Goal: Task Accomplishment & Management: Use online tool/utility

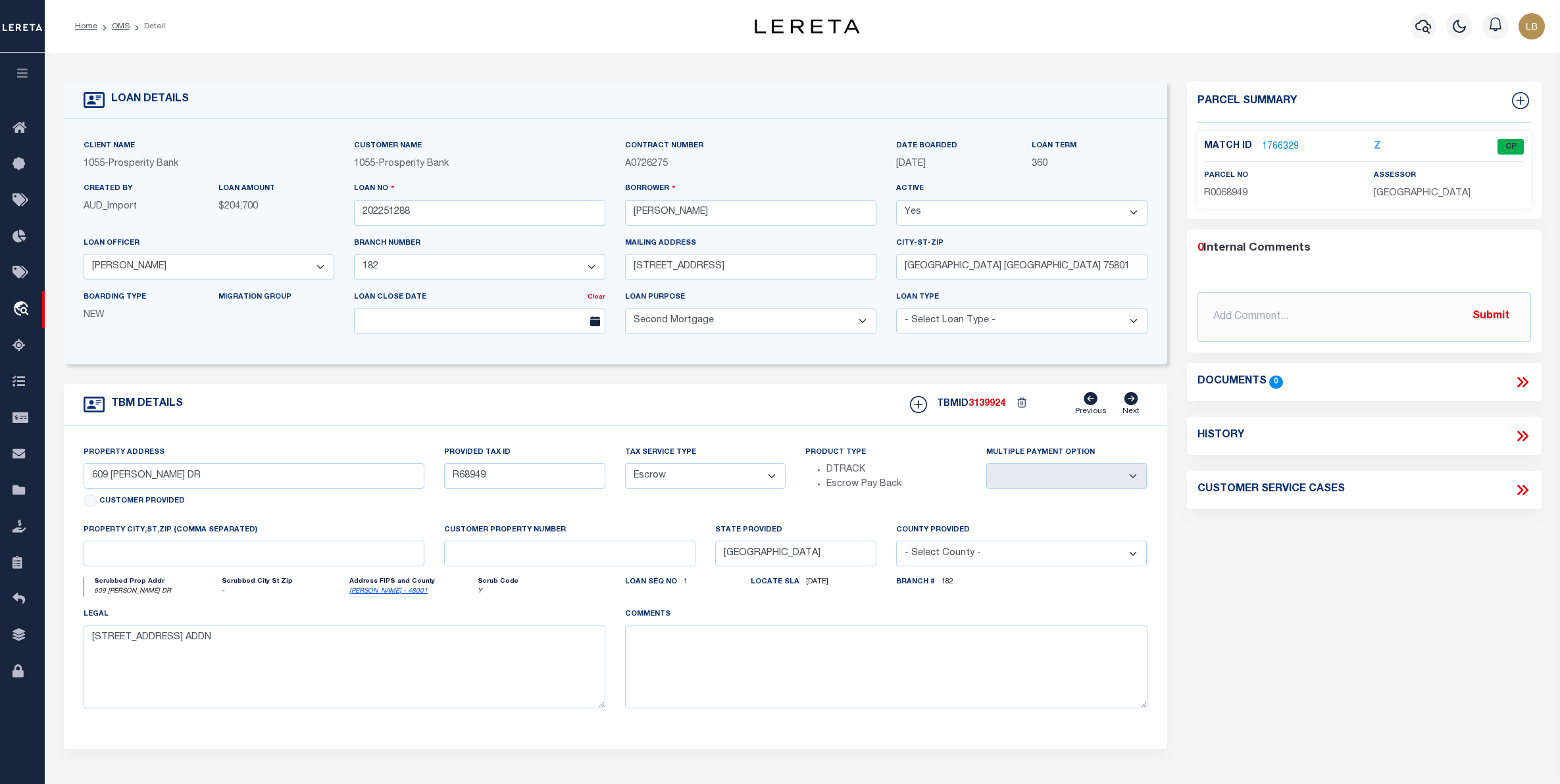
select select "[GEOGRAPHIC_DATA]"
select select "200"
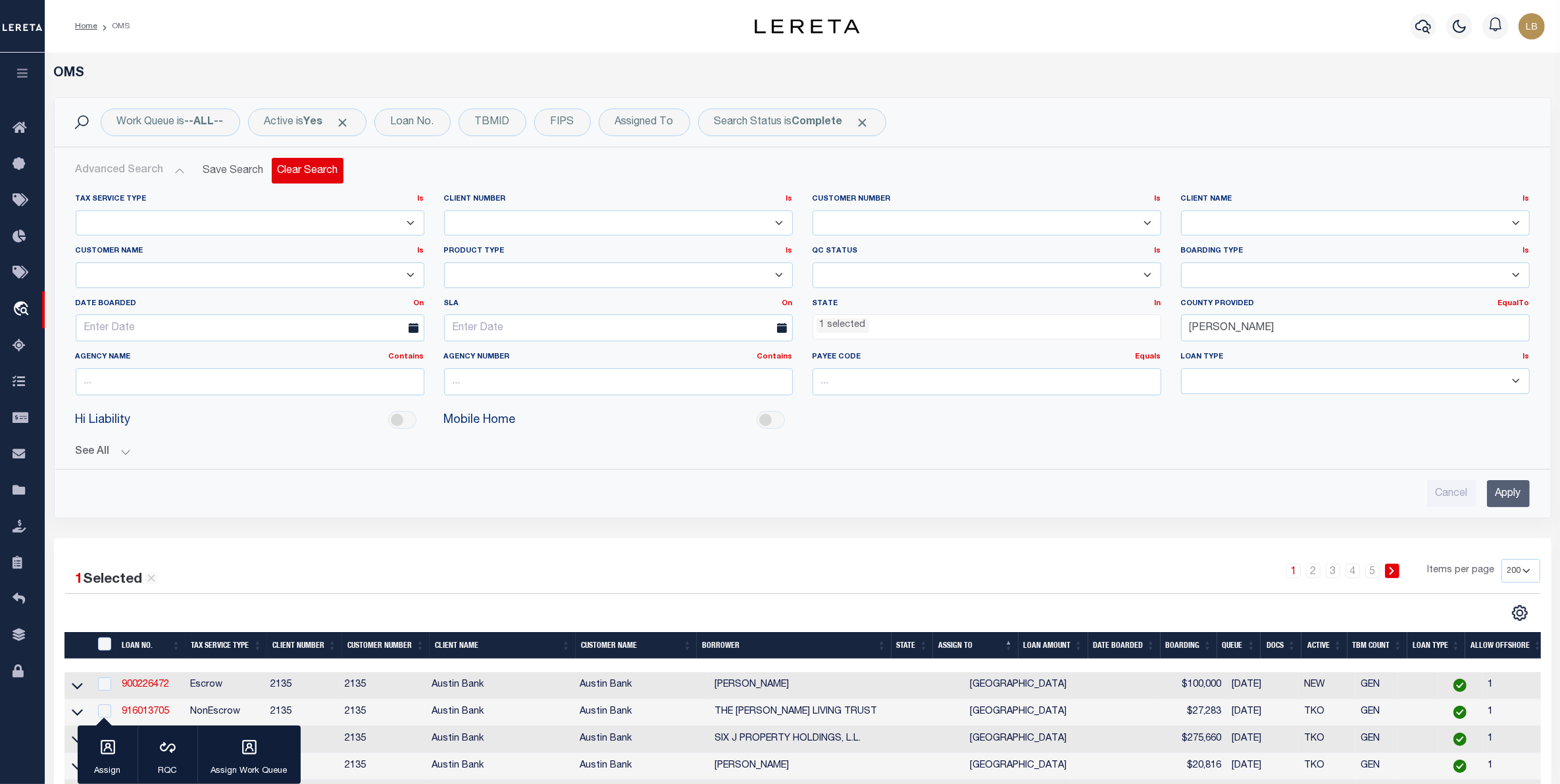
click at [317, 174] on button "Clear Search" at bounding box center [307, 171] width 72 height 26
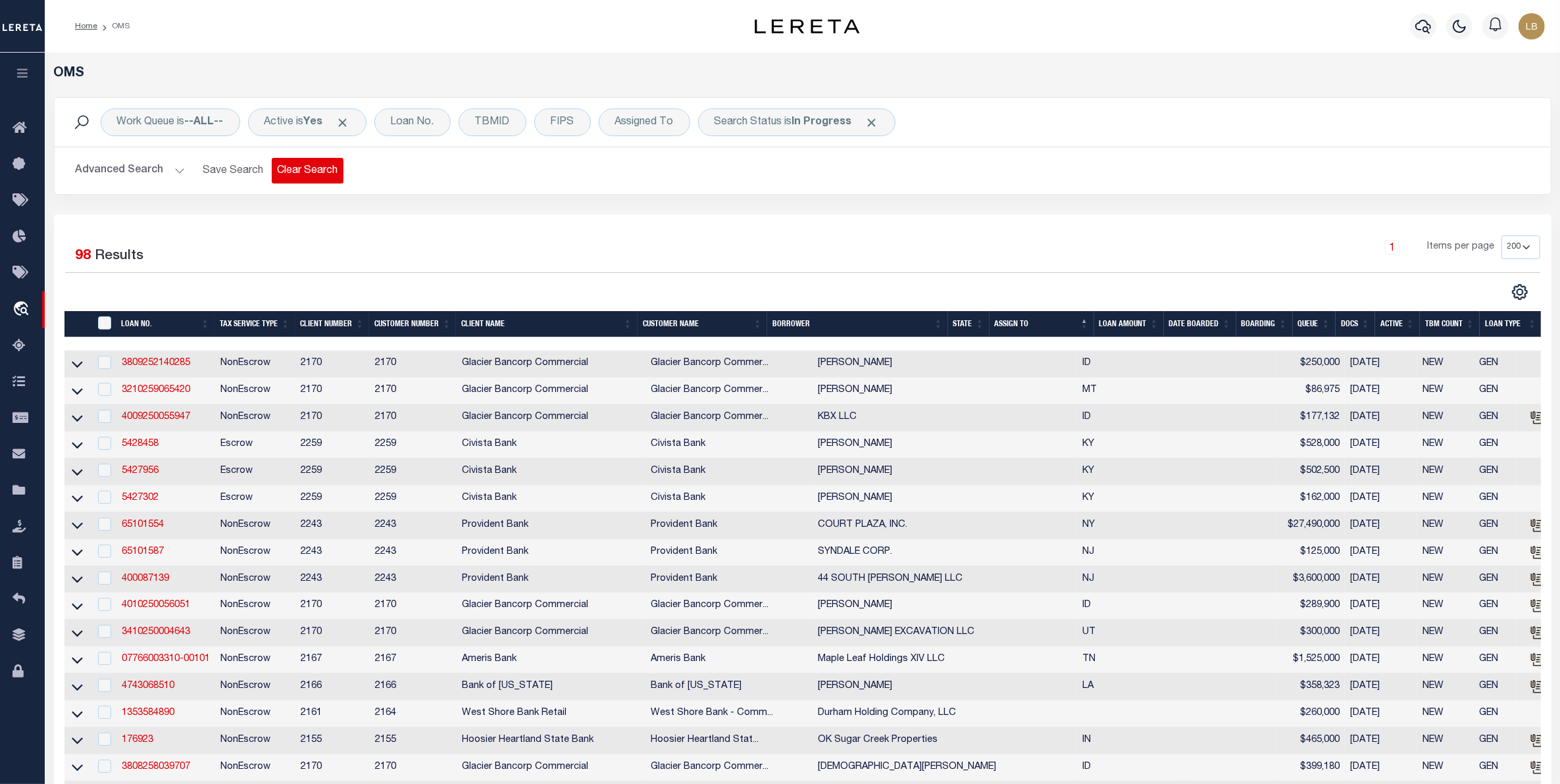
click at [314, 173] on button "Clear Search" at bounding box center [307, 171] width 72 height 26
click at [207, 119] on b "--ALL--" at bounding box center [204, 122] width 39 height 11
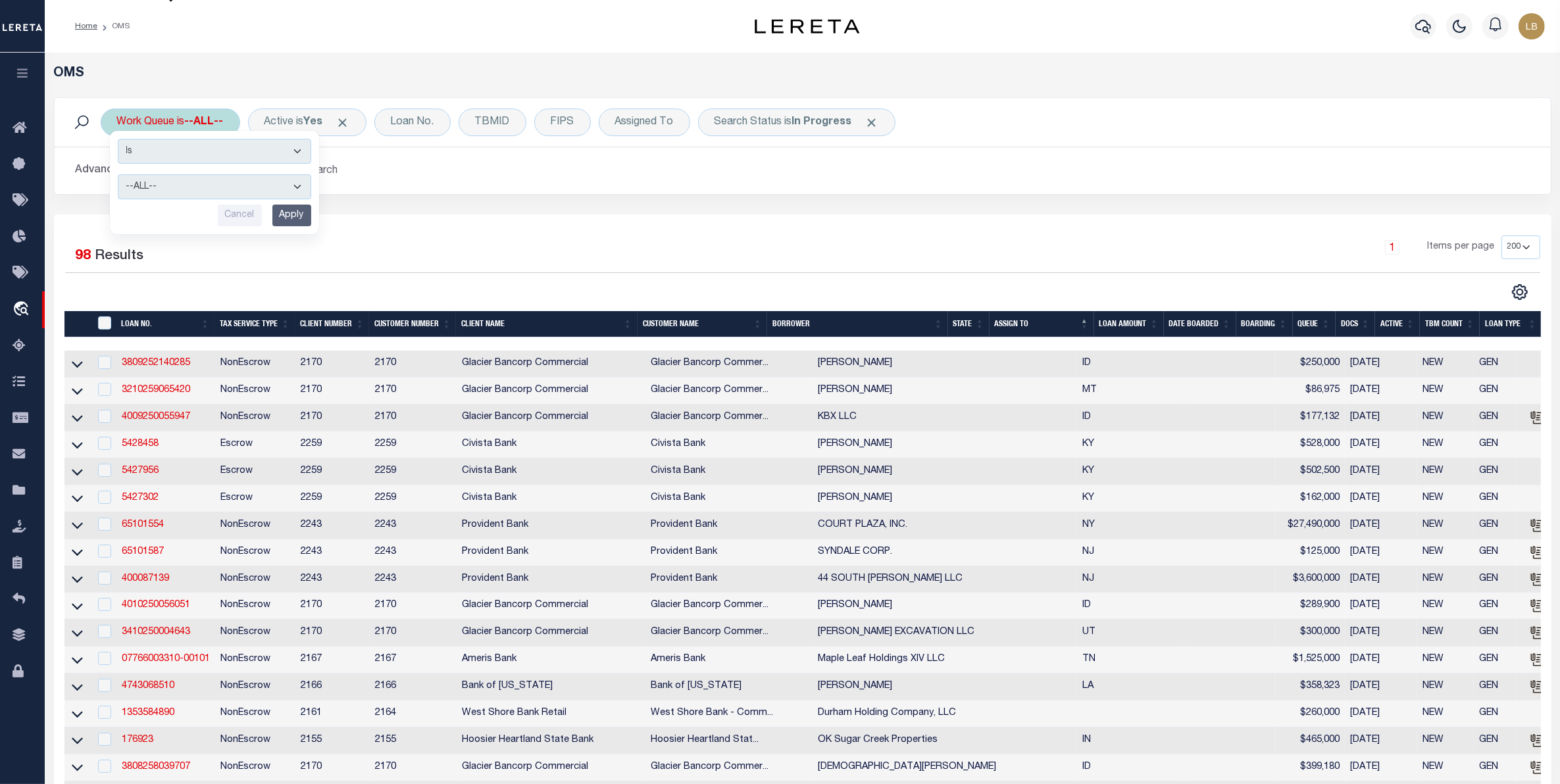
click at [156, 181] on select "--ALL-- factRSystems General ThoughtFocus" at bounding box center [214, 186] width 194 height 25
select select "GEN"
click at [118, 175] on select "--ALL-- factRSystems General ThoughtFocus" at bounding box center [214, 186] width 194 height 25
click at [284, 215] on input "Apply" at bounding box center [292, 215] width 39 height 22
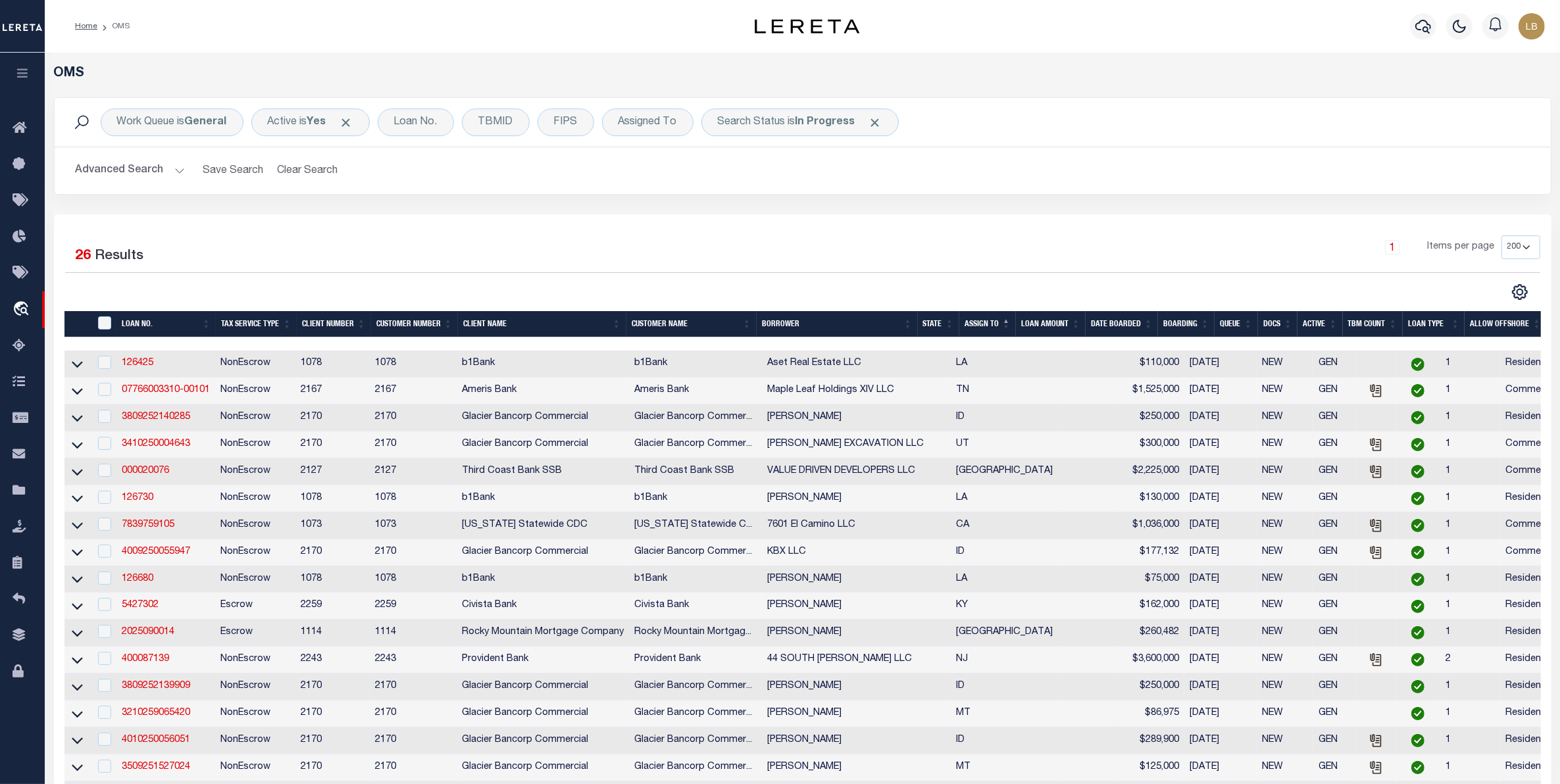
click at [932, 324] on th "State" at bounding box center [938, 324] width 41 height 27
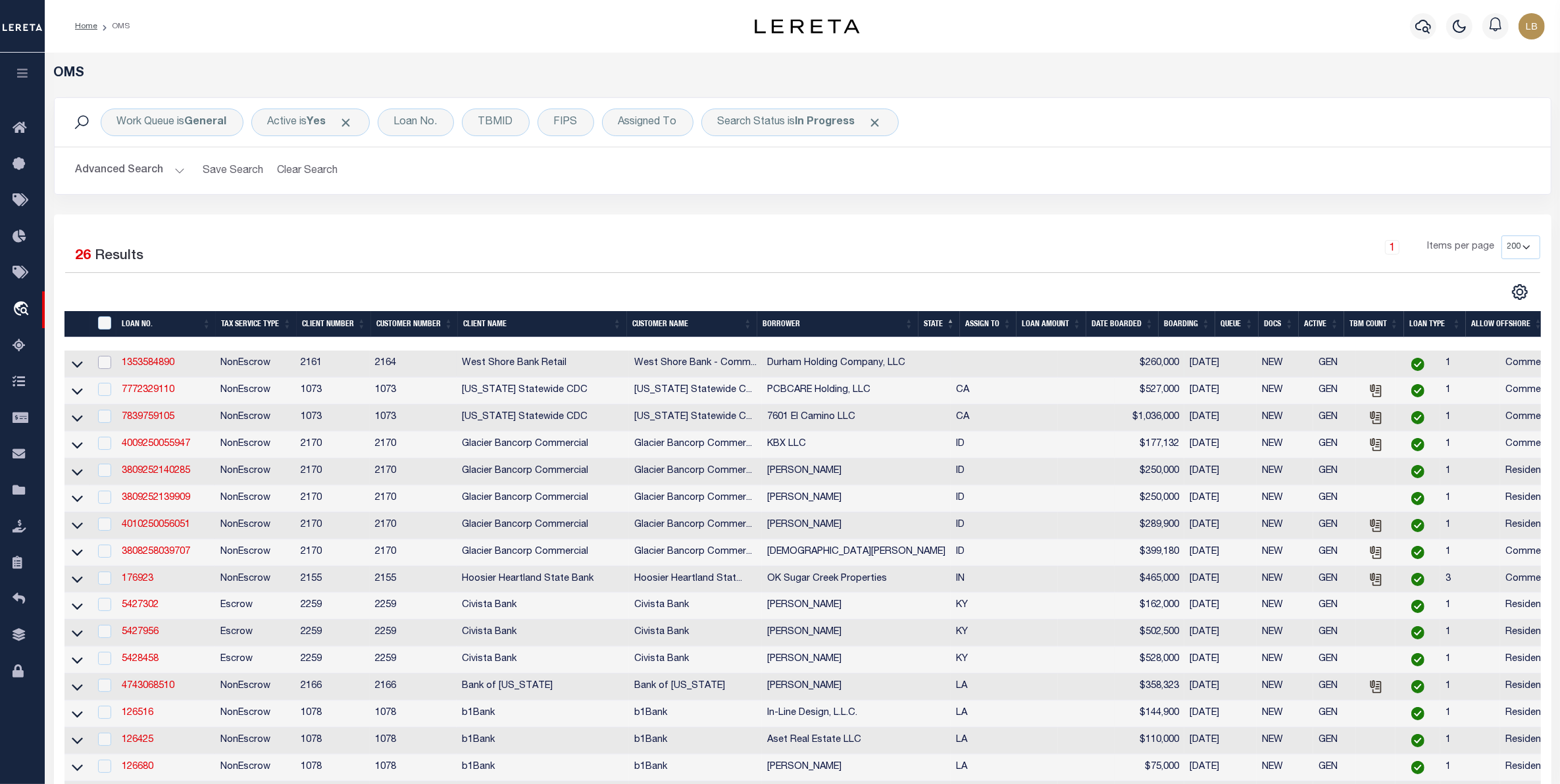
click at [100, 369] on input "checkbox" at bounding box center [105, 362] width 13 height 13
checkbox input "true"
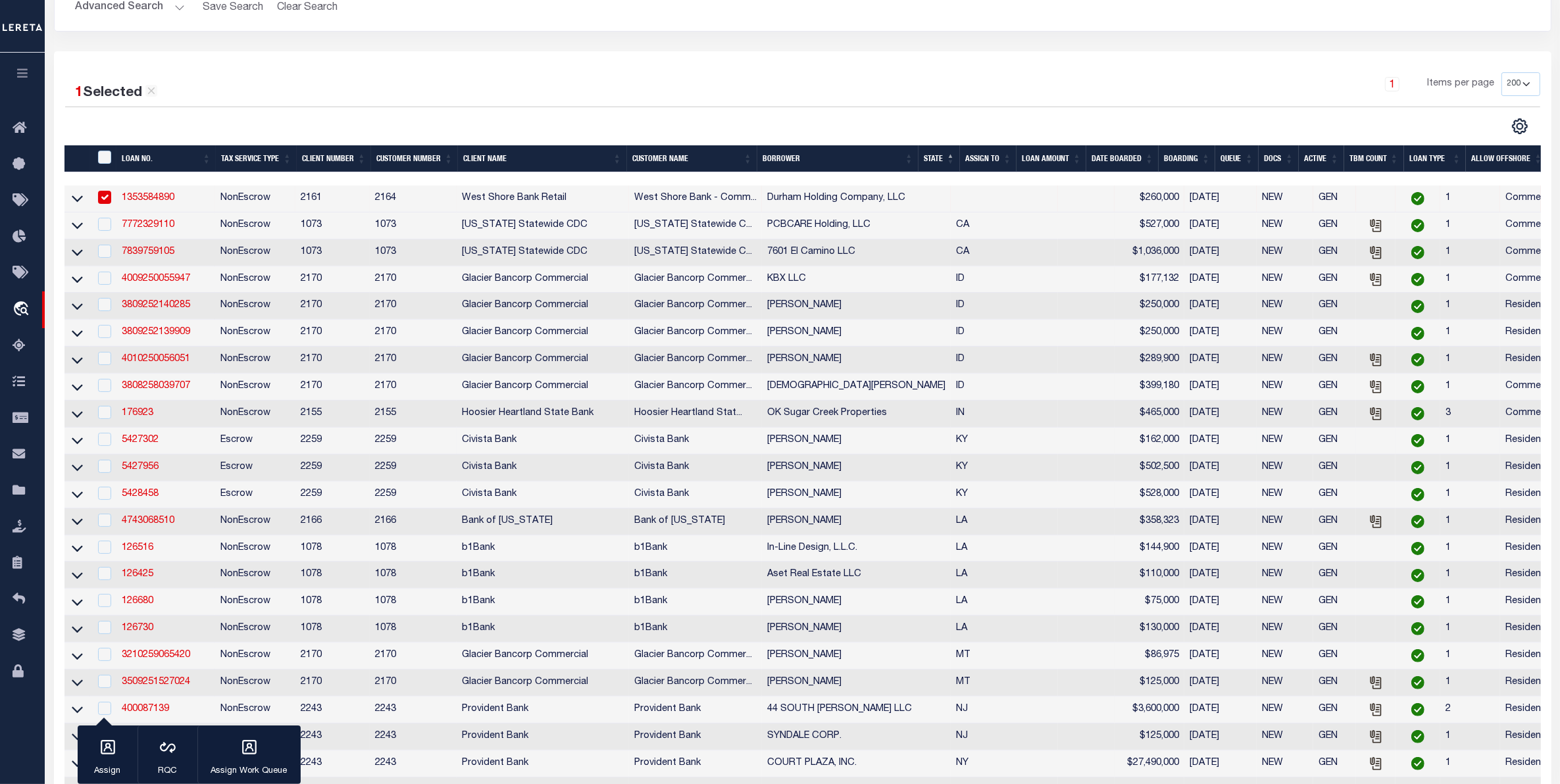
scroll to position [164, 0]
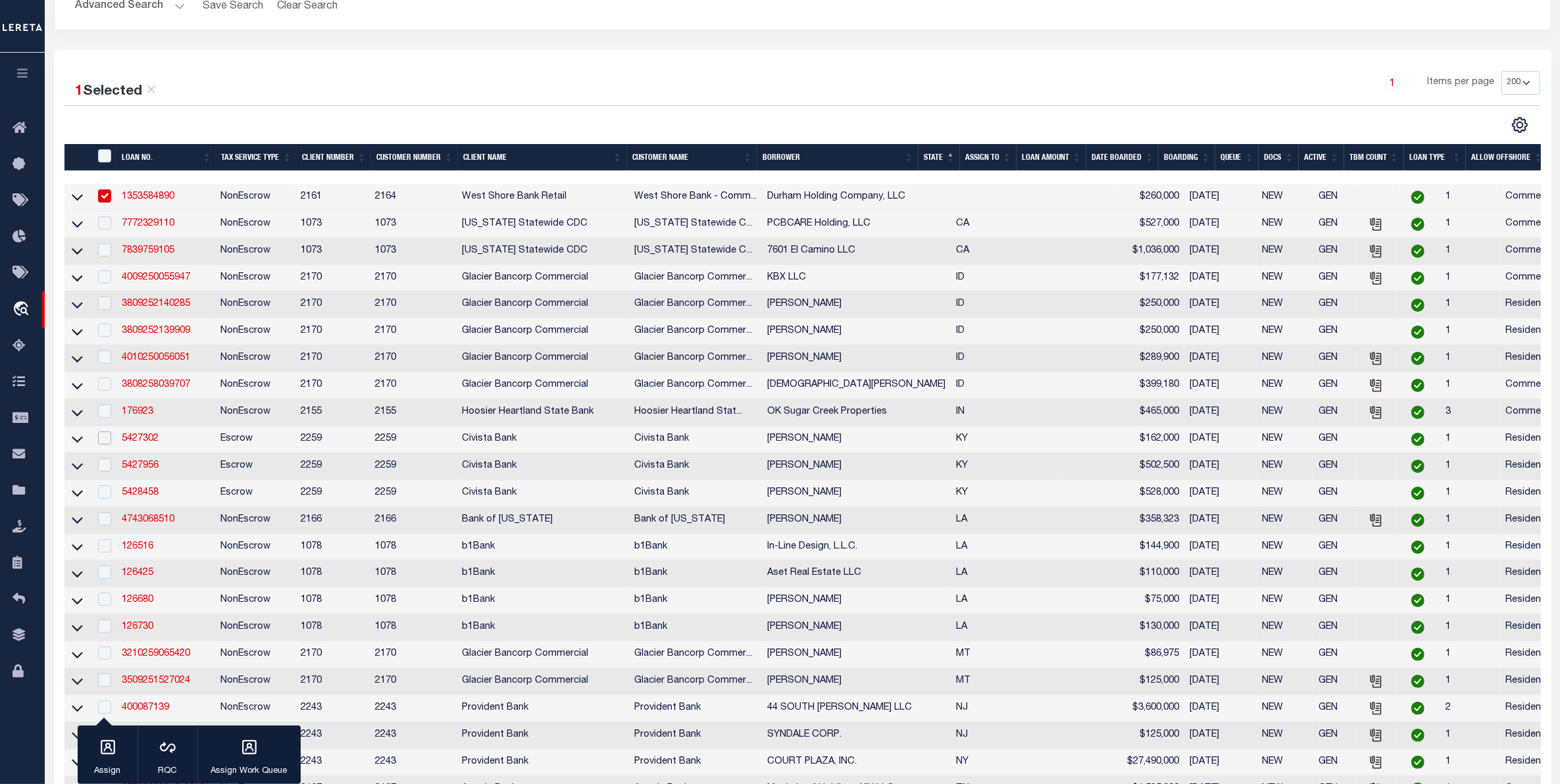
click at [107, 445] on input "checkbox" at bounding box center [105, 438] width 13 height 13
checkbox input "true"
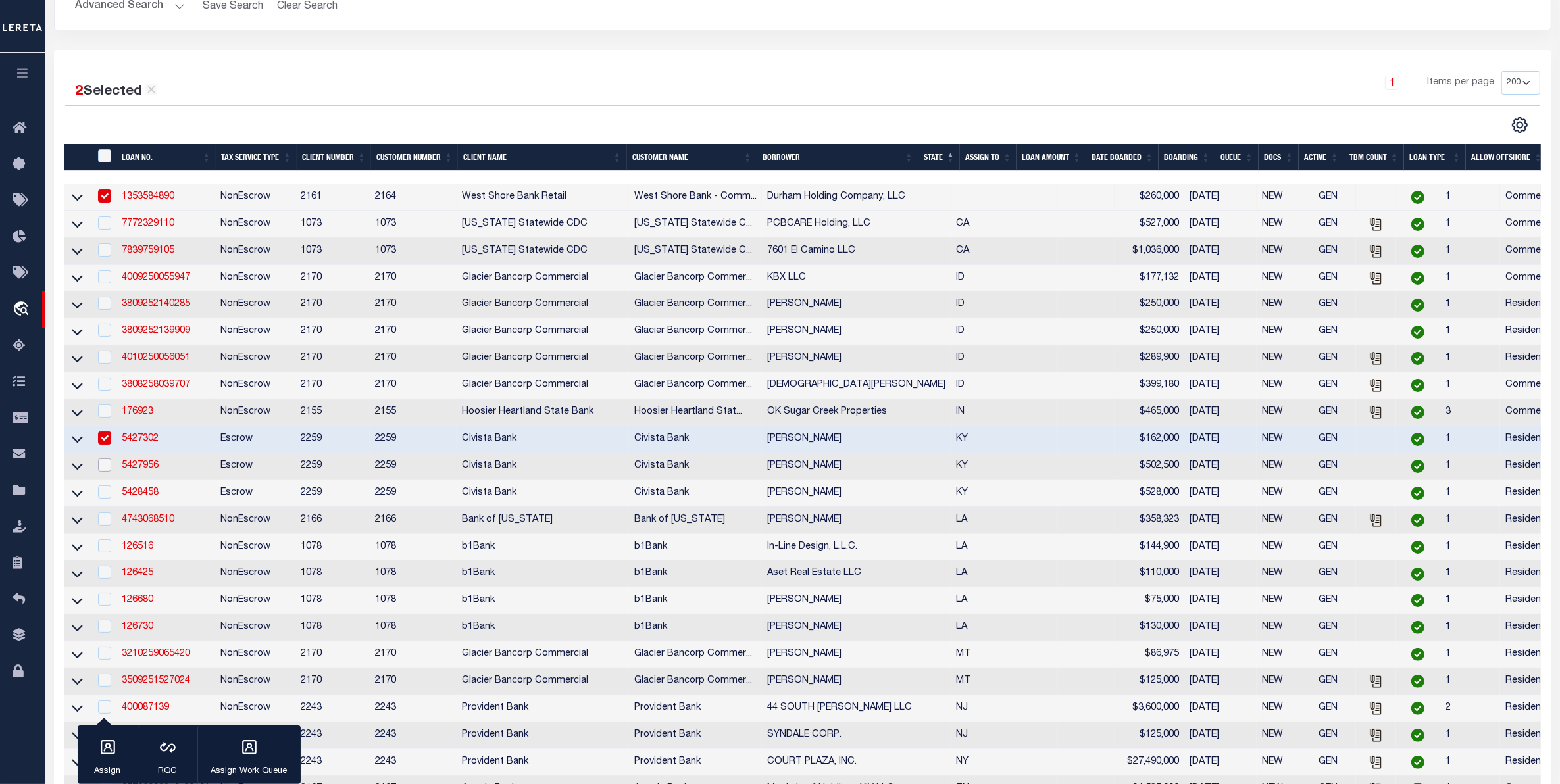
click at [109, 471] on input "checkbox" at bounding box center [105, 465] width 13 height 13
checkbox input "true"
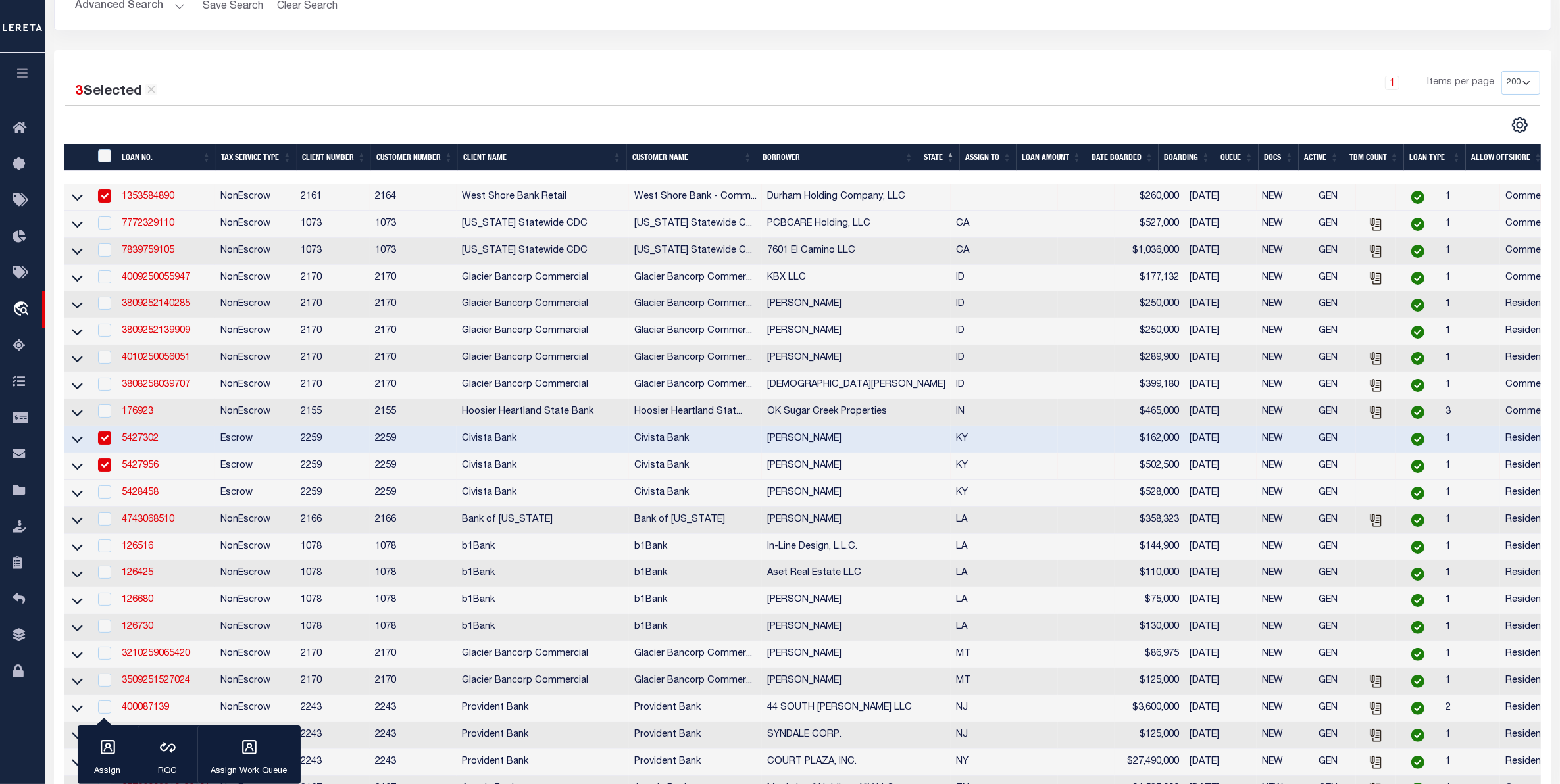
click at [113, 506] on td at bounding box center [103, 493] width 27 height 27
checkbox input "true"
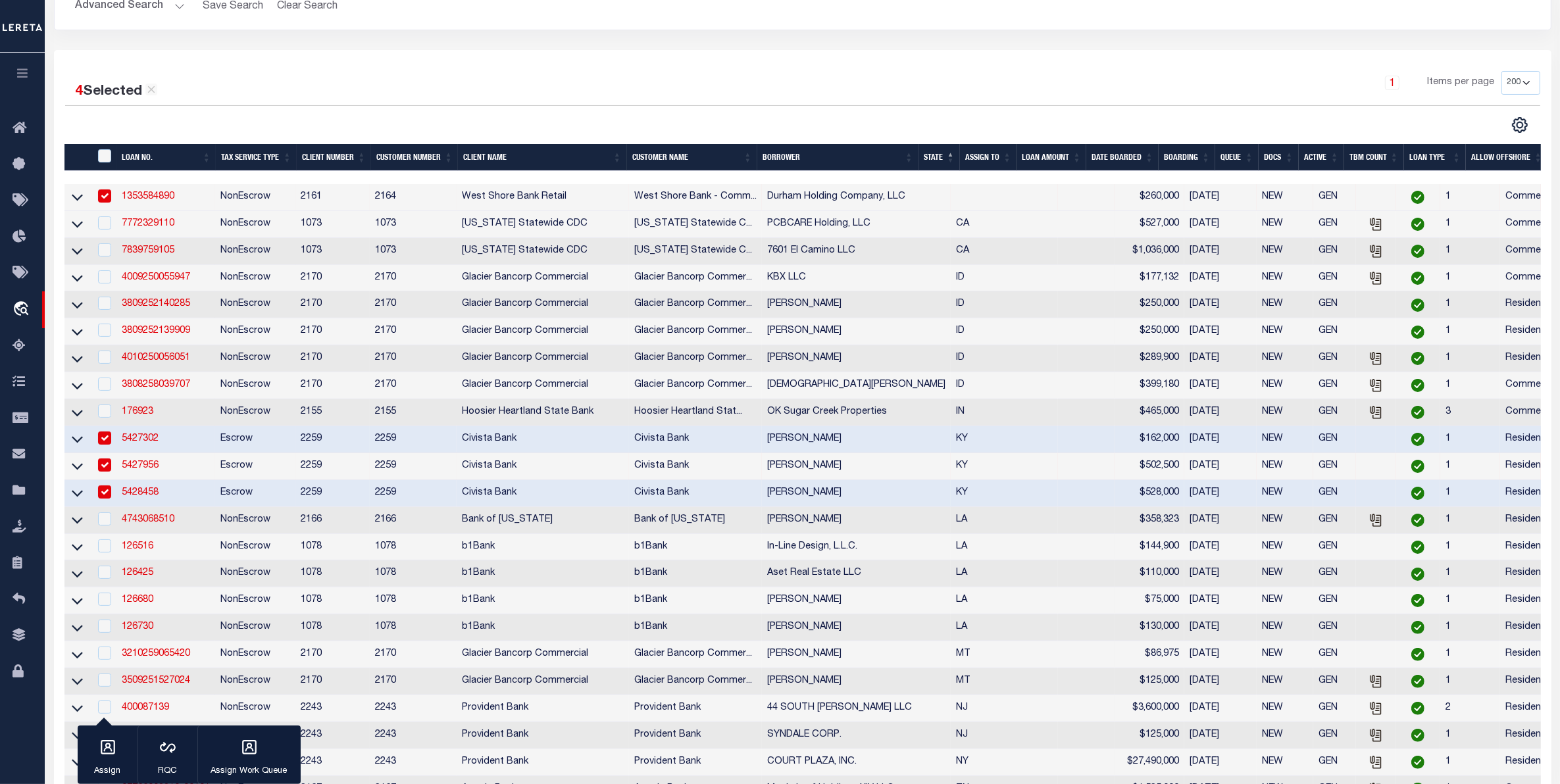
scroll to position [493, 0]
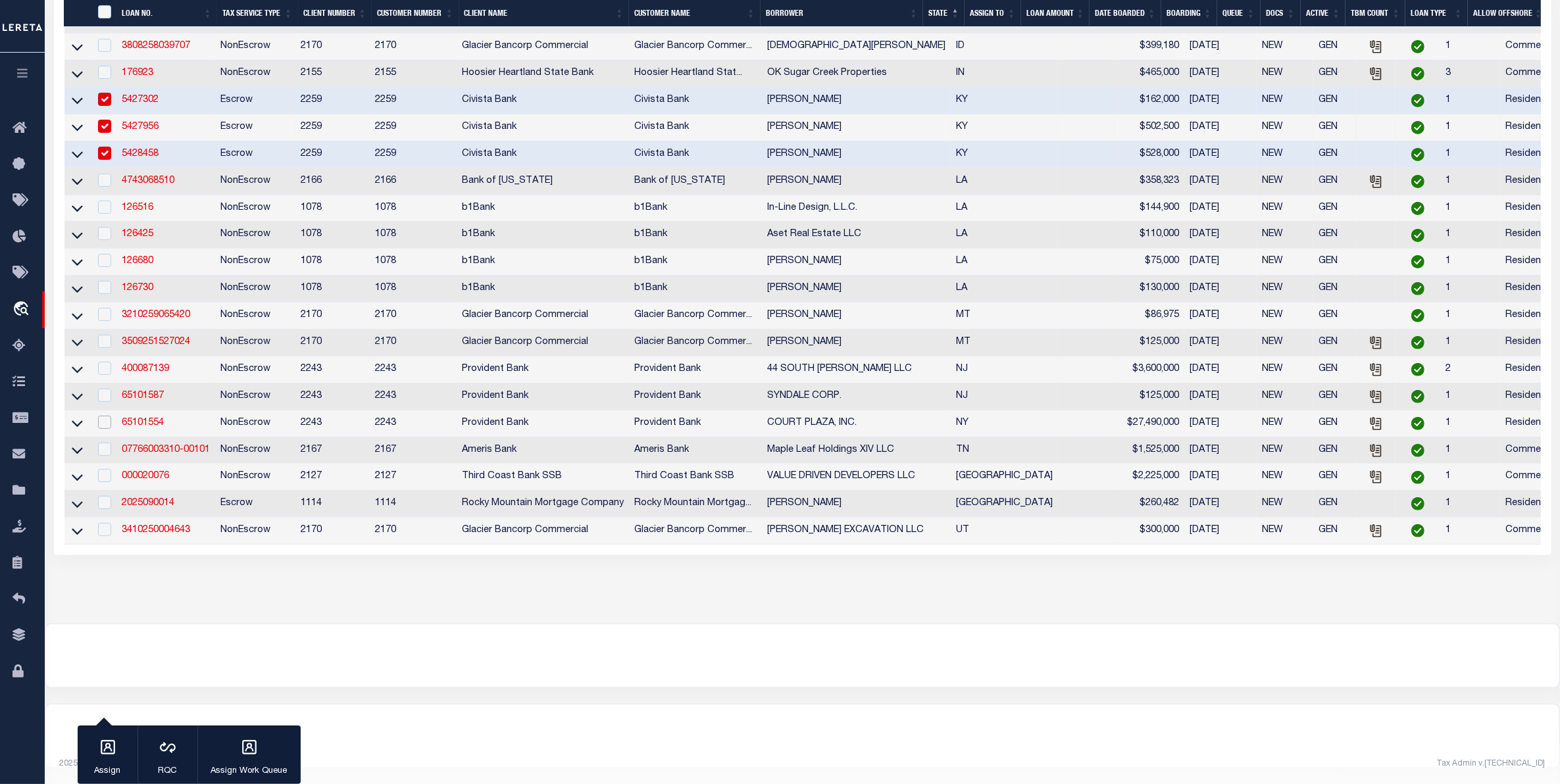
click at [100, 428] on input "checkbox" at bounding box center [105, 422] width 13 height 13
checkbox input "true"
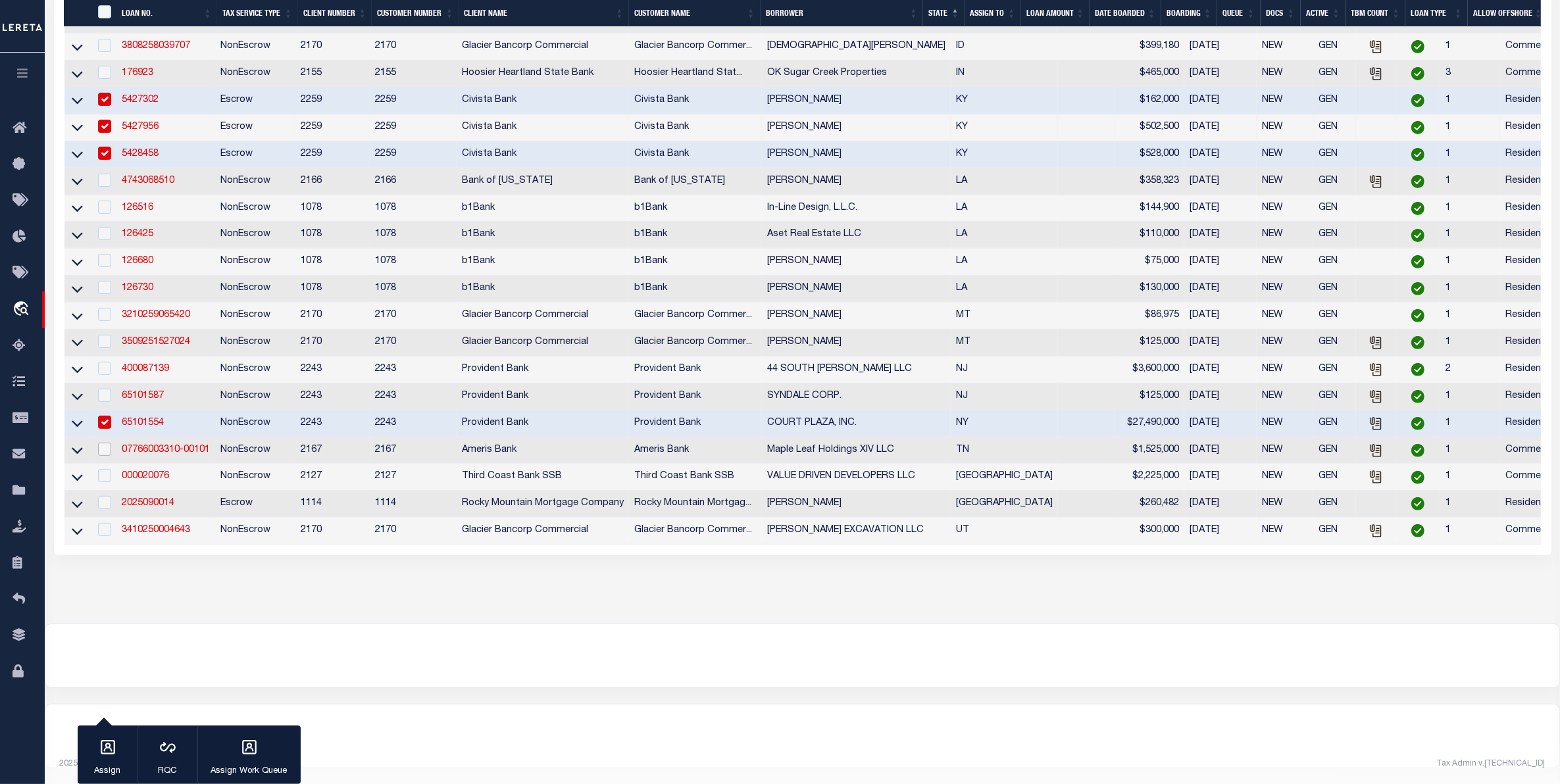
click at [100, 456] on input "checkbox" at bounding box center [105, 450] width 13 height 13
checkbox input "true"
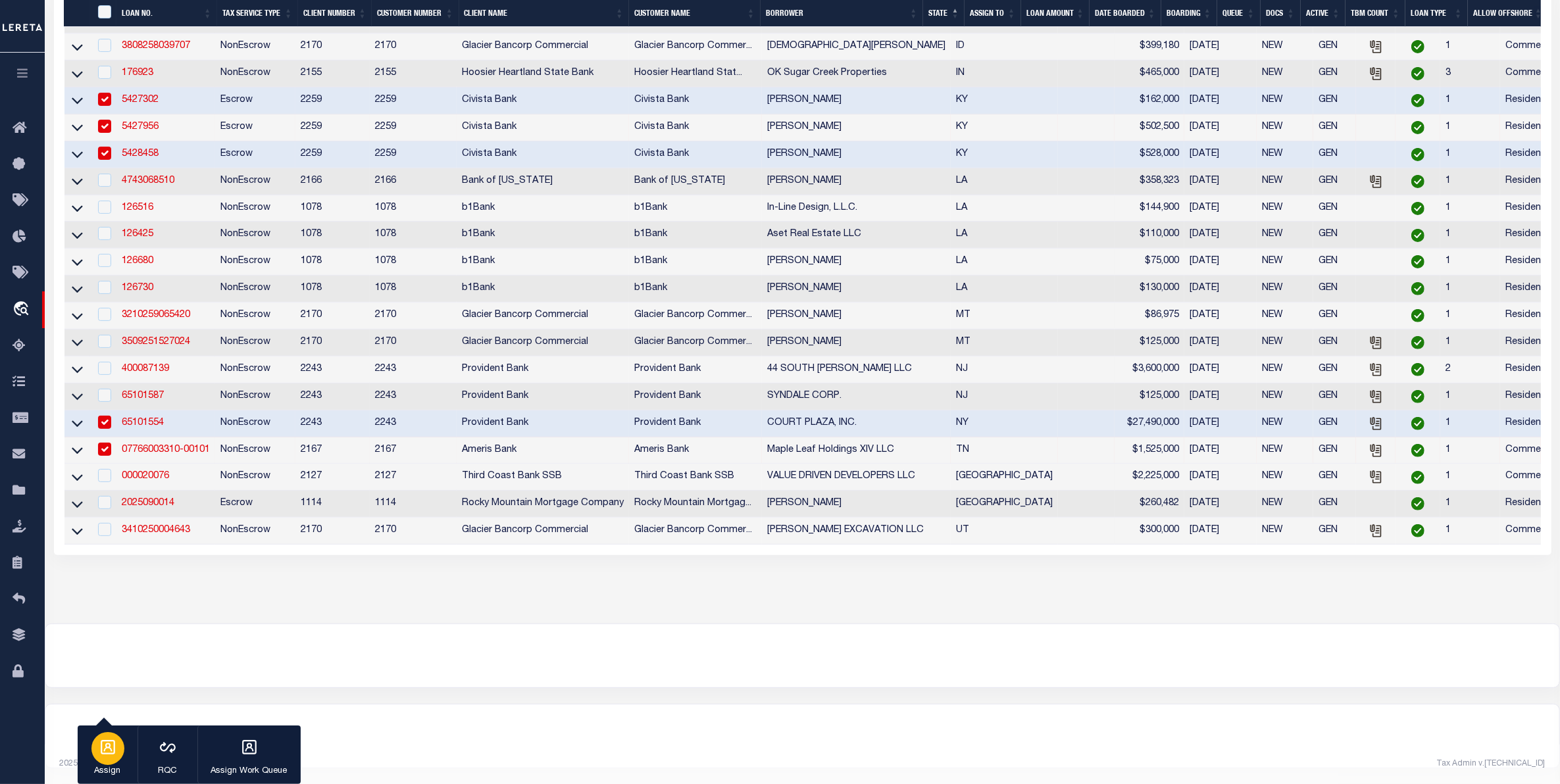
click at [105, 751] on icon "button" at bounding box center [108, 747] width 17 height 17
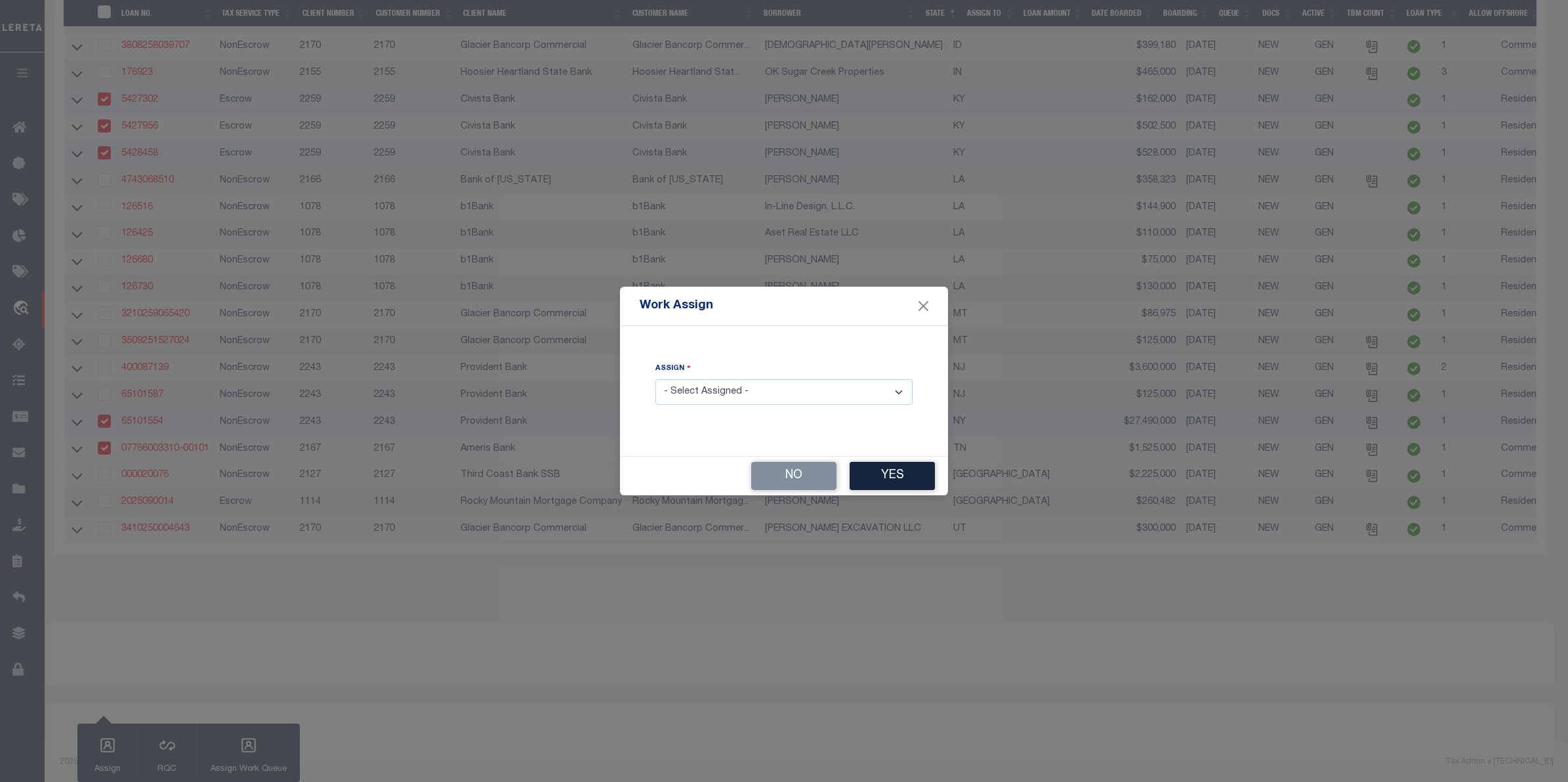
click at [720, 389] on select "- Select Assigned - --Unassigned-- [PERSON_NAME] [PERSON_NAME] [PERSON_NAME] [P…" at bounding box center [784, 392] width 257 height 26
select select "[PERSON_NAME]"
click at [655, 380] on select "- Select Assigned - --Unassigned-- [PERSON_NAME] [PERSON_NAME] [PERSON_NAME] [P…" at bounding box center [784, 392] width 257 height 26
click at [895, 473] on button "Yes" at bounding box center [893, 476] width 86 height 28
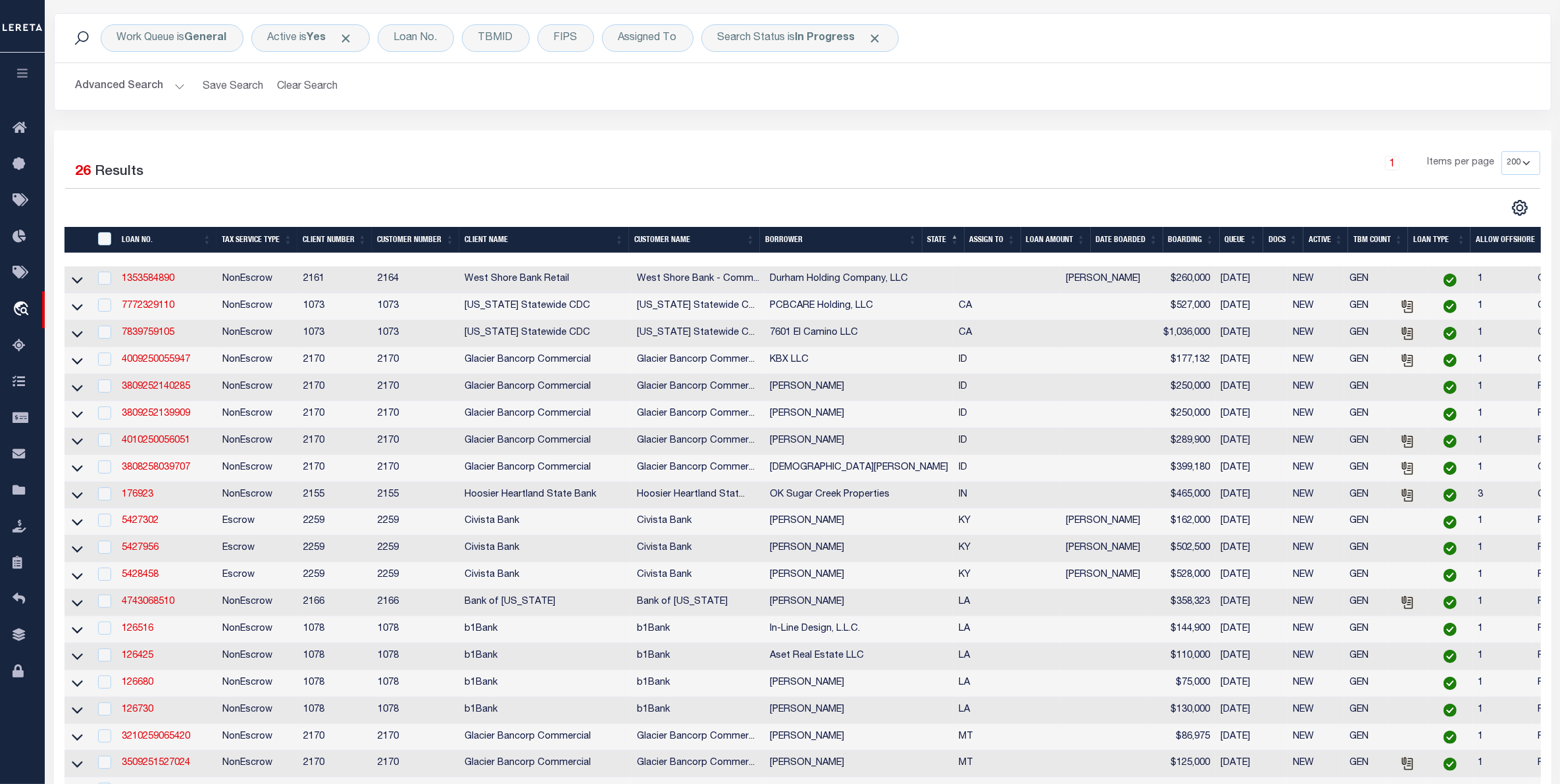
scroll to position [0, 0]
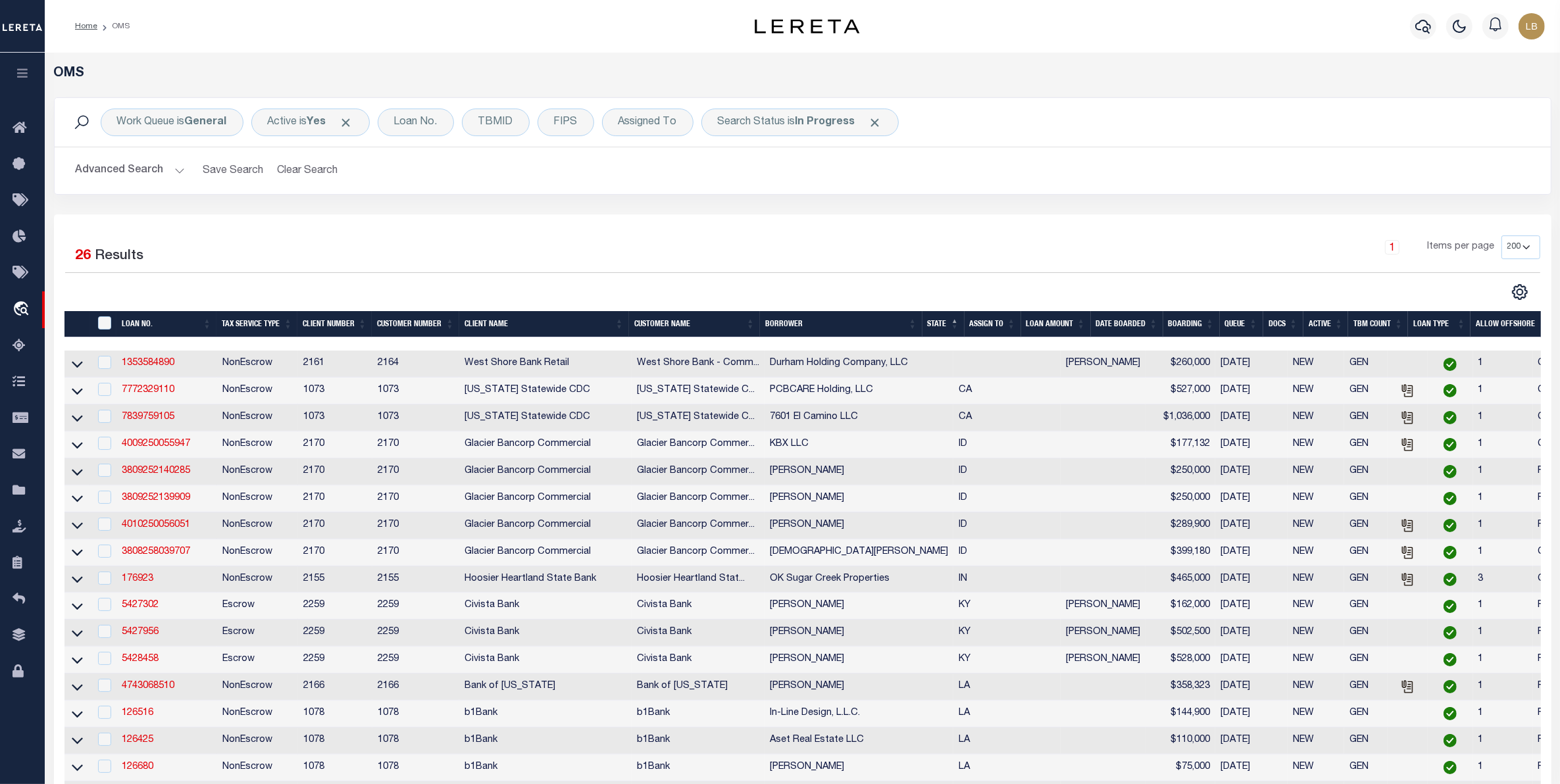
click at [997, 324] on th "ASSIGN TO" at bounding box center [994, 324] width 57 height 27
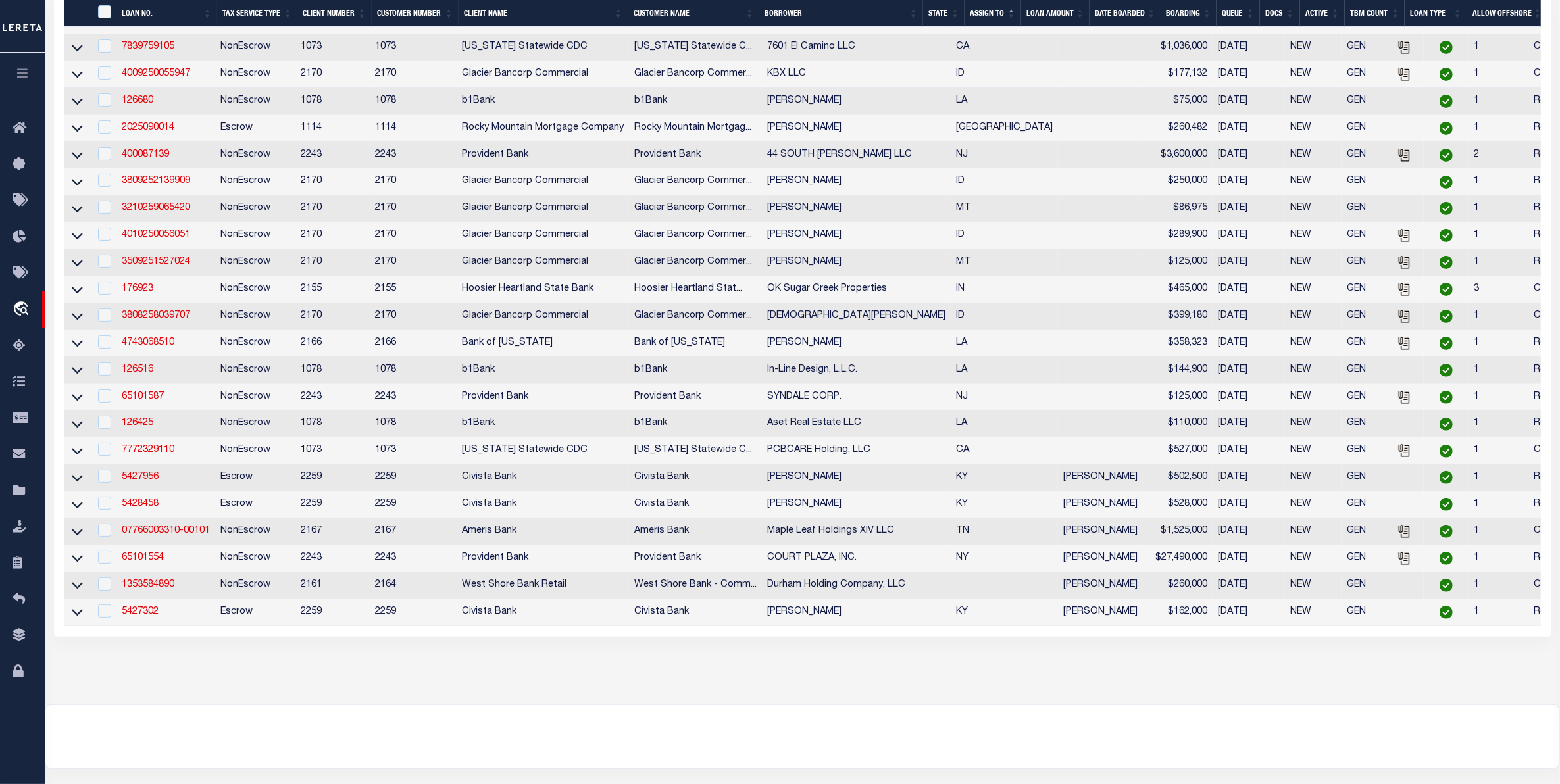
scroll to position [530, 0]
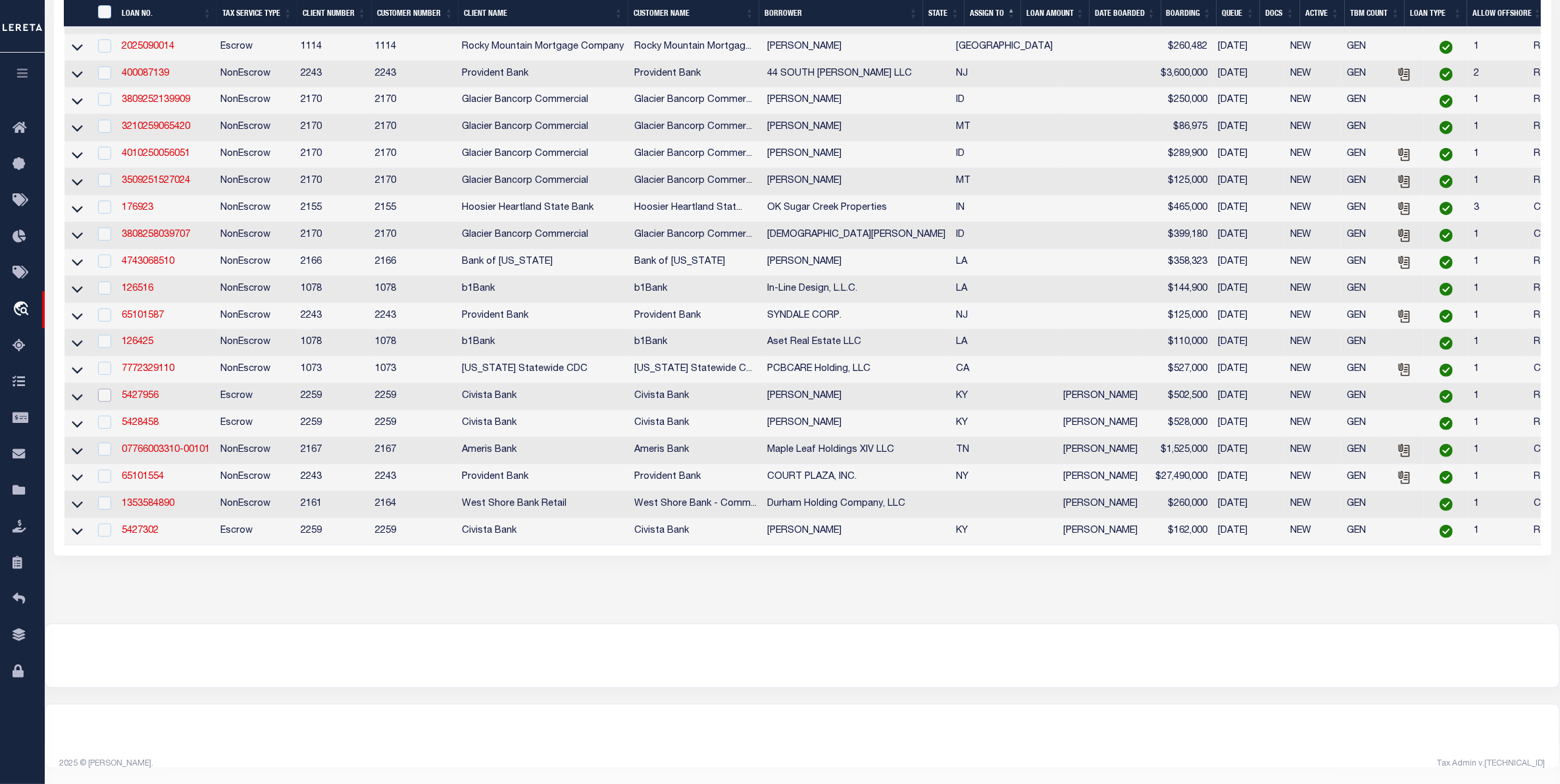
click at [106, 389] on input "checkbox" at bounding box center [105, 395] width 13 height 13
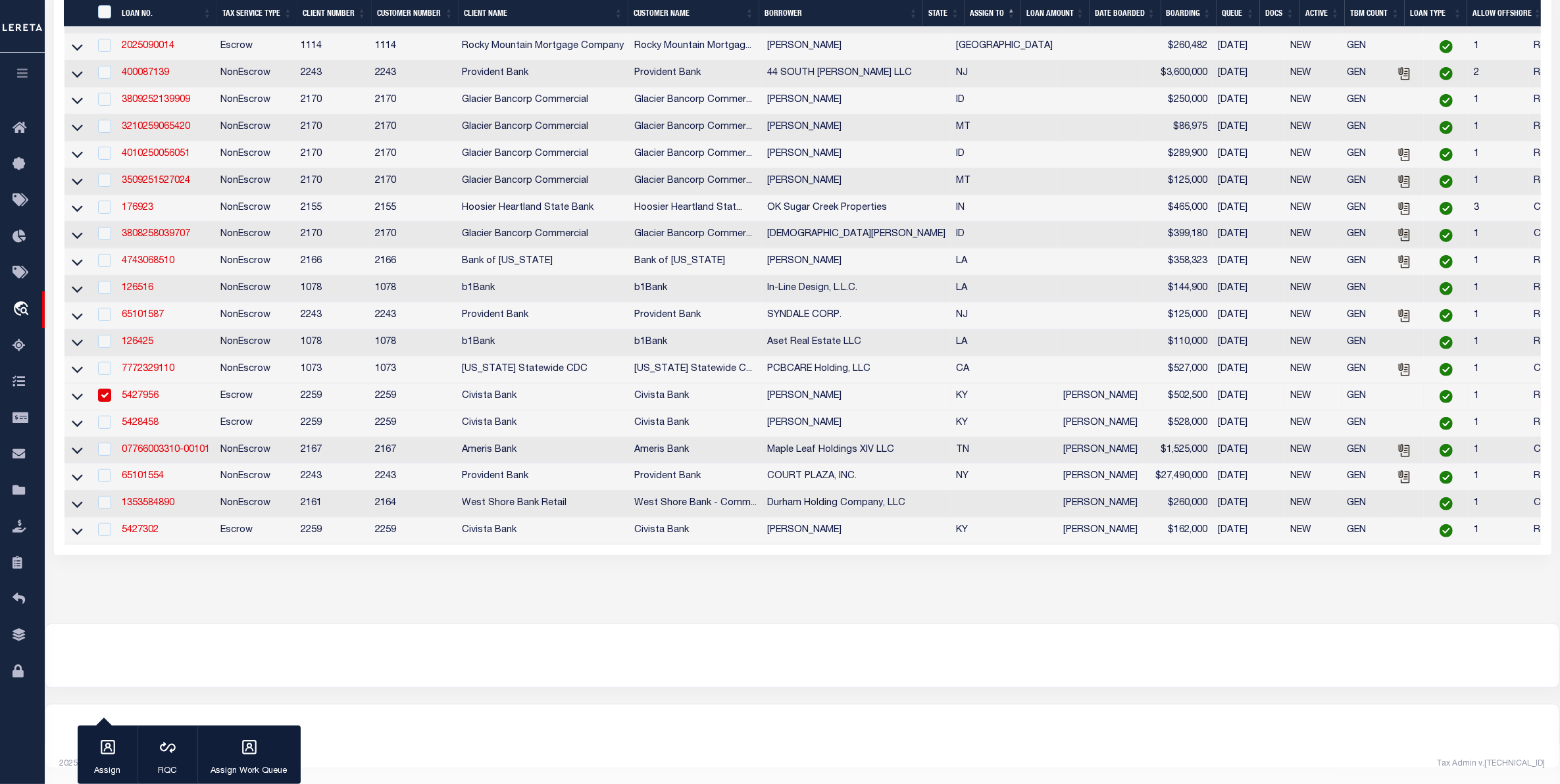
click at [104, 402] on input "checkbox" at bounding box center [105, 395] width 13 height 13
checkbox input "false"
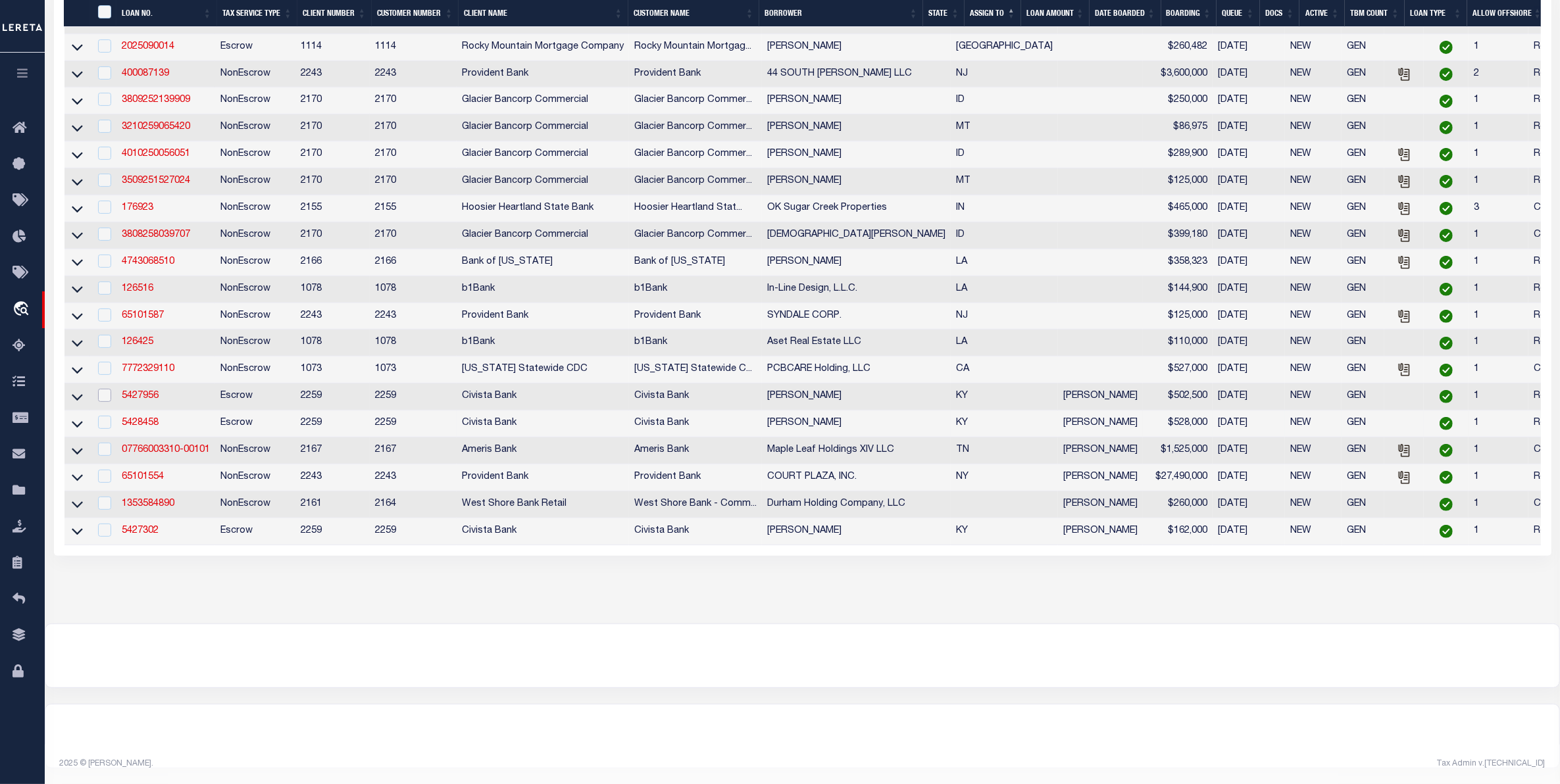
scroll to position [501, 0]
click at [107, 428] on input "checkbox" at bounding box center [105, 422] width 13 height 13
checkbox input "true"
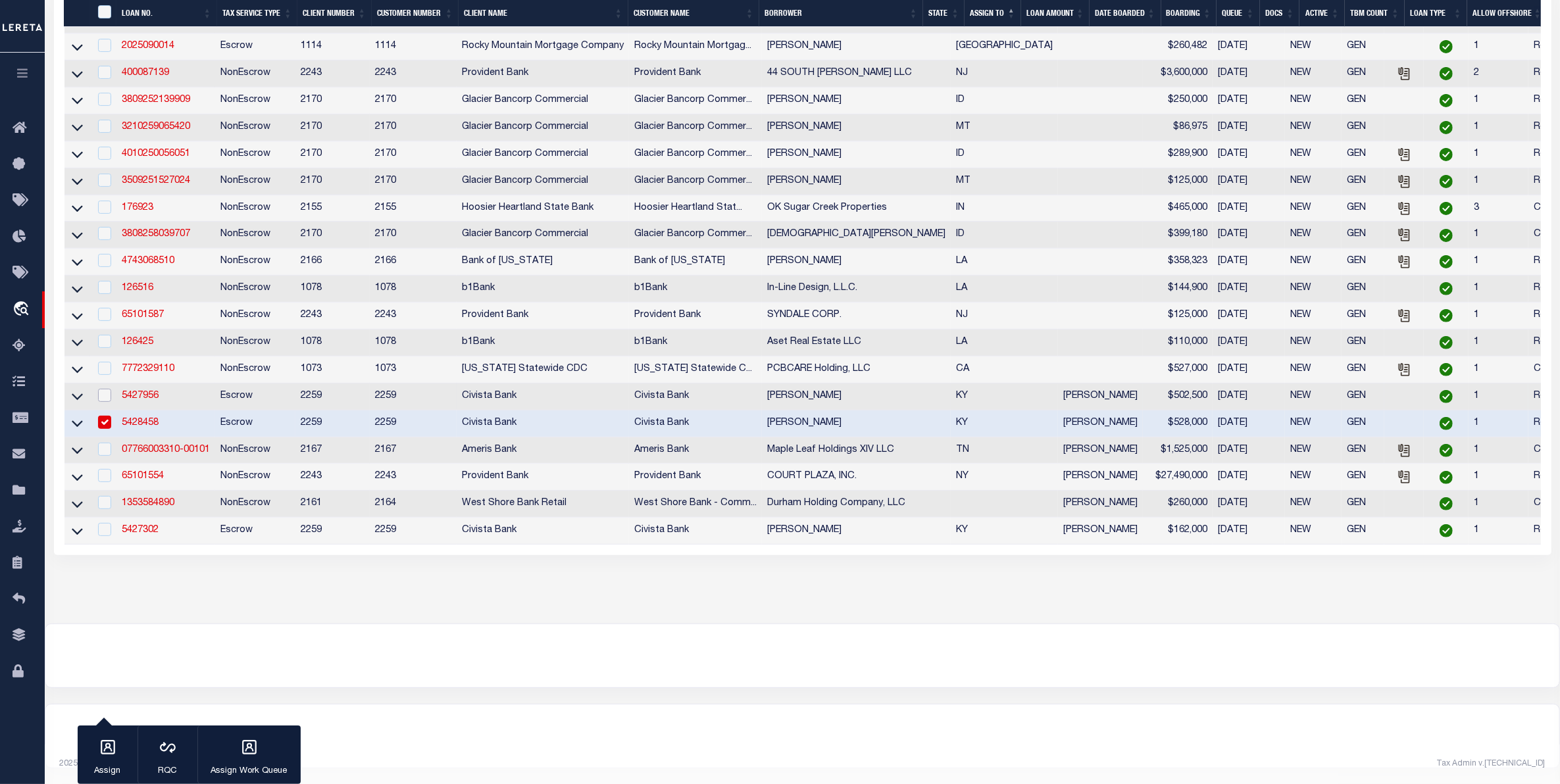
click at [106, 402] on input "checkbox" at bounding box center [105, 395] width 13 height 13
checkbox input "true"
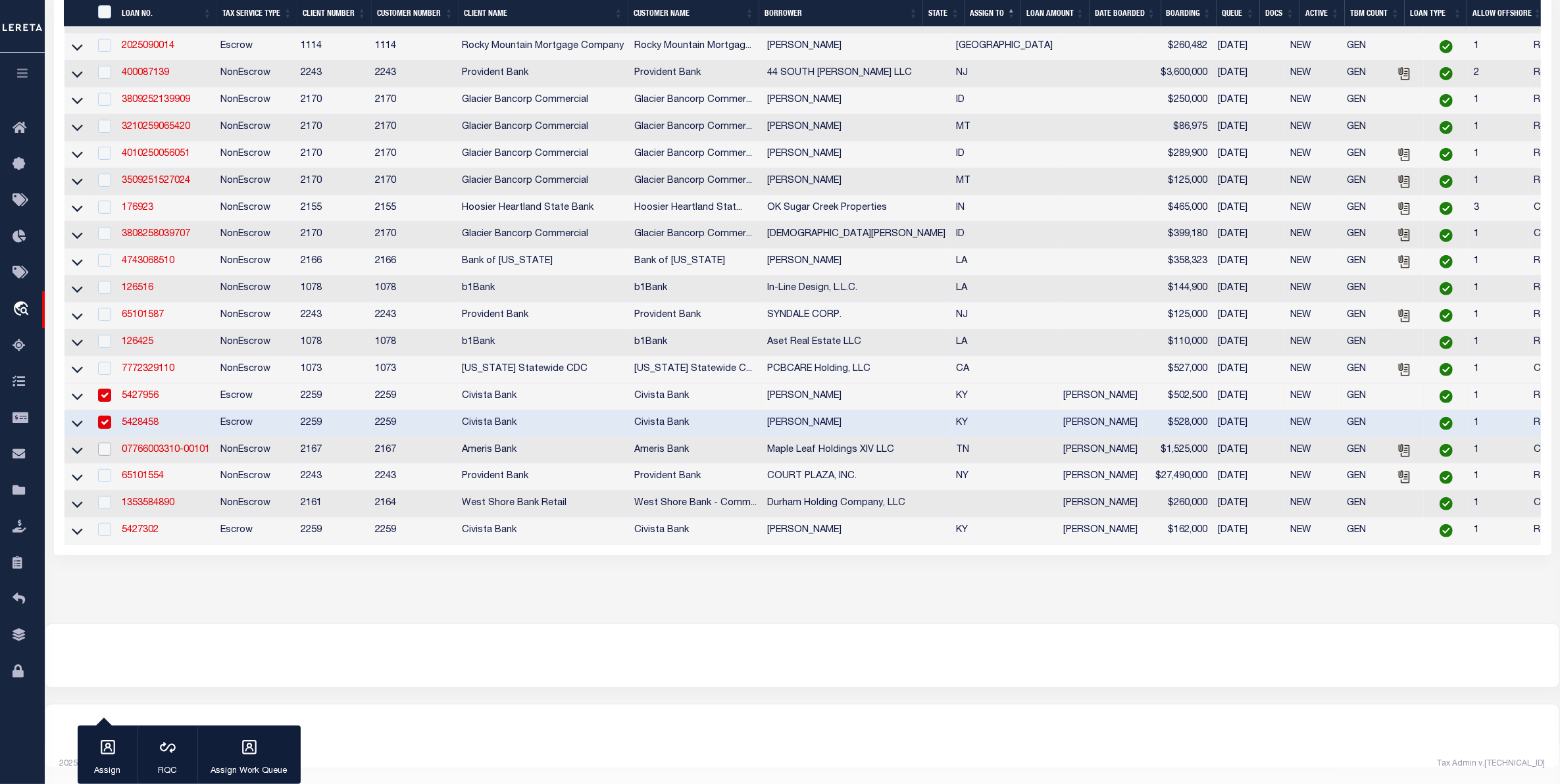
click at [103, 456] on input "checkbox" at bounding box center [105, 450] width 13 height 13
checkbox input "true"
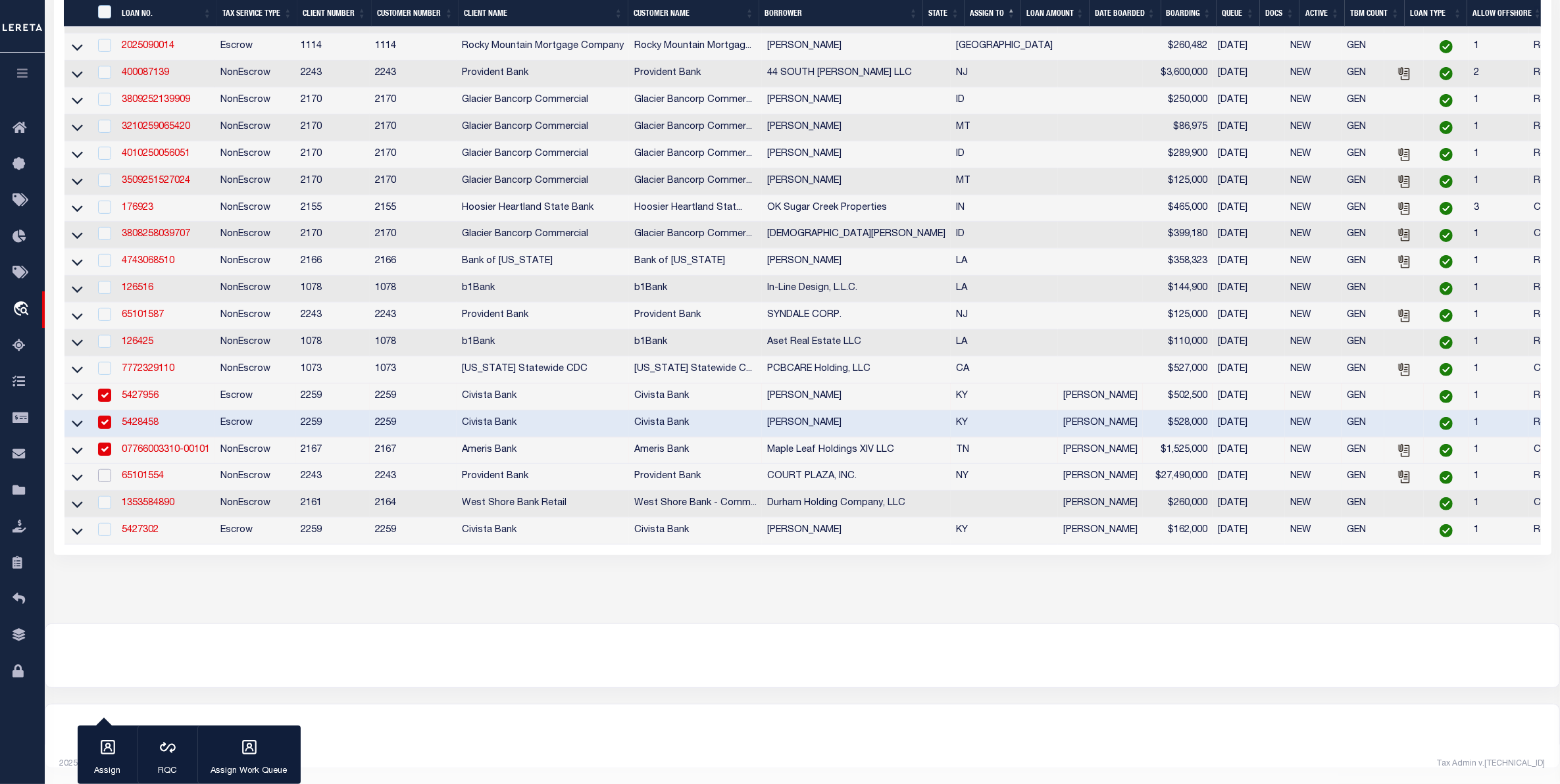
click at [109, 482] on input "checkbox" at bounding box center [105, 475] width 13 height 13
checkbox input "true"
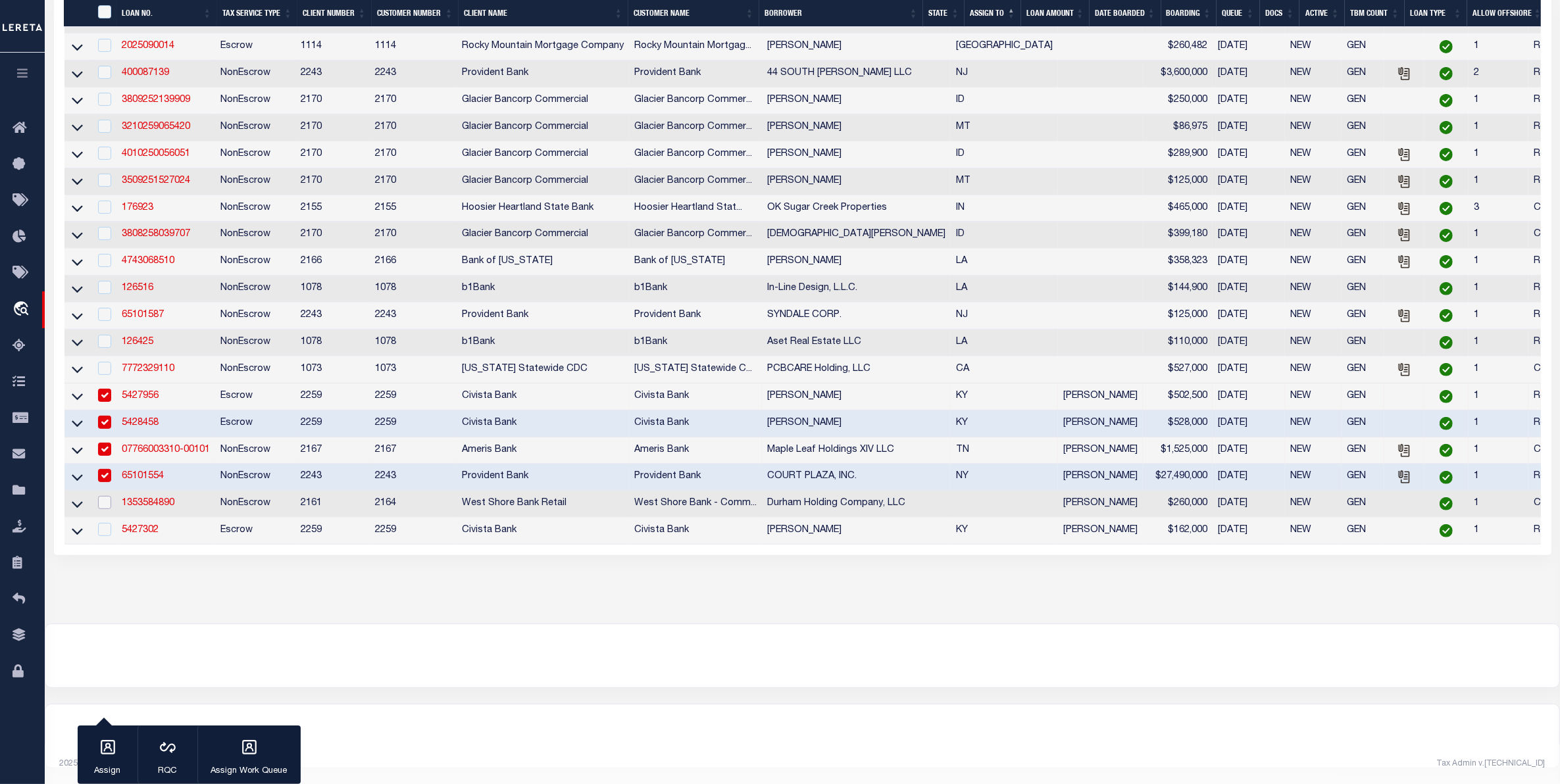
click at [109, 509] on input "checkbox" at bounding box center [105, 502] width 13 height 13
checkbox input "true"
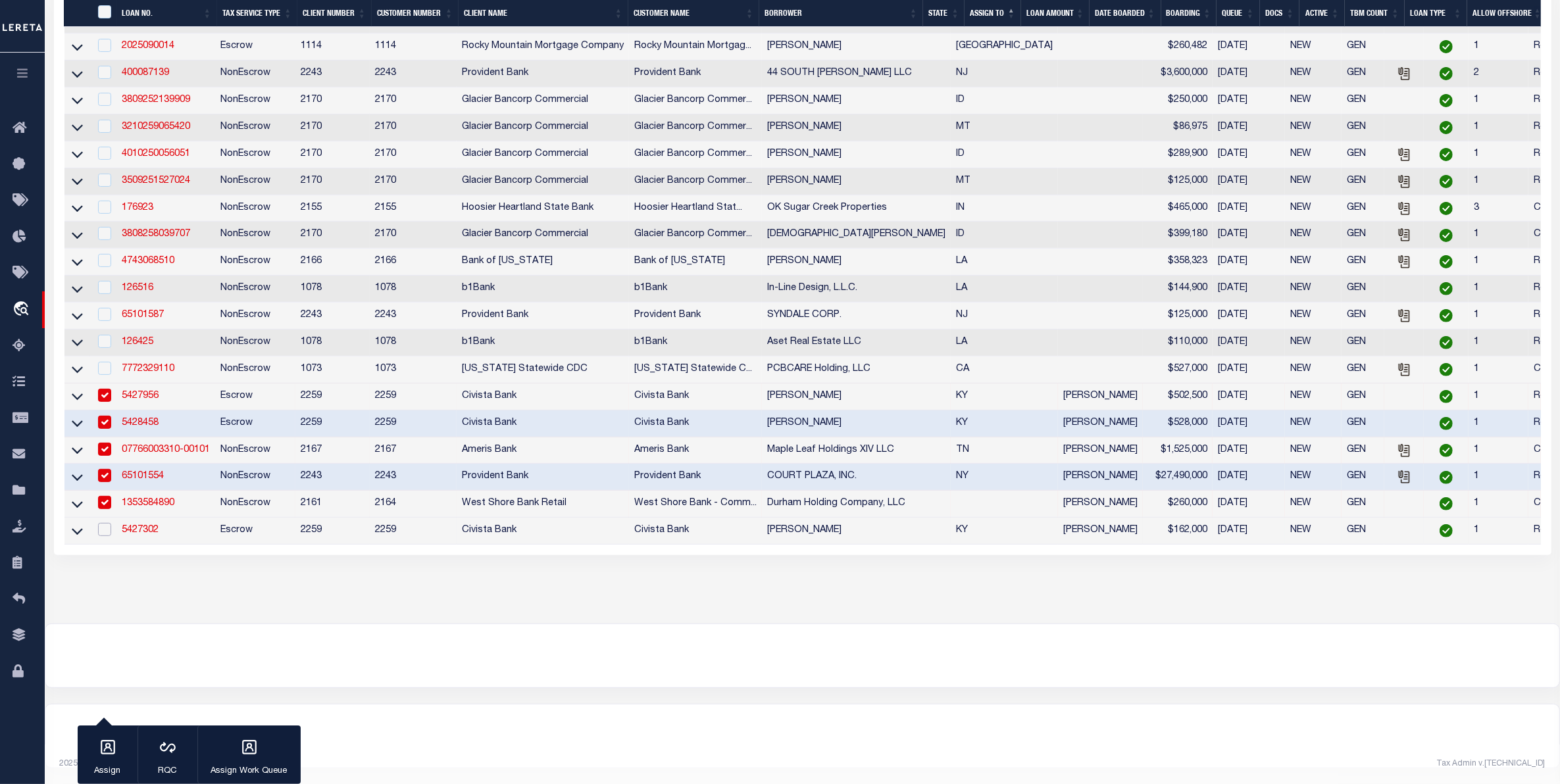
click at [100, 536] on input "checkbox" at bounding box center [105, 530] width 13 height 13
checkbox input "true"
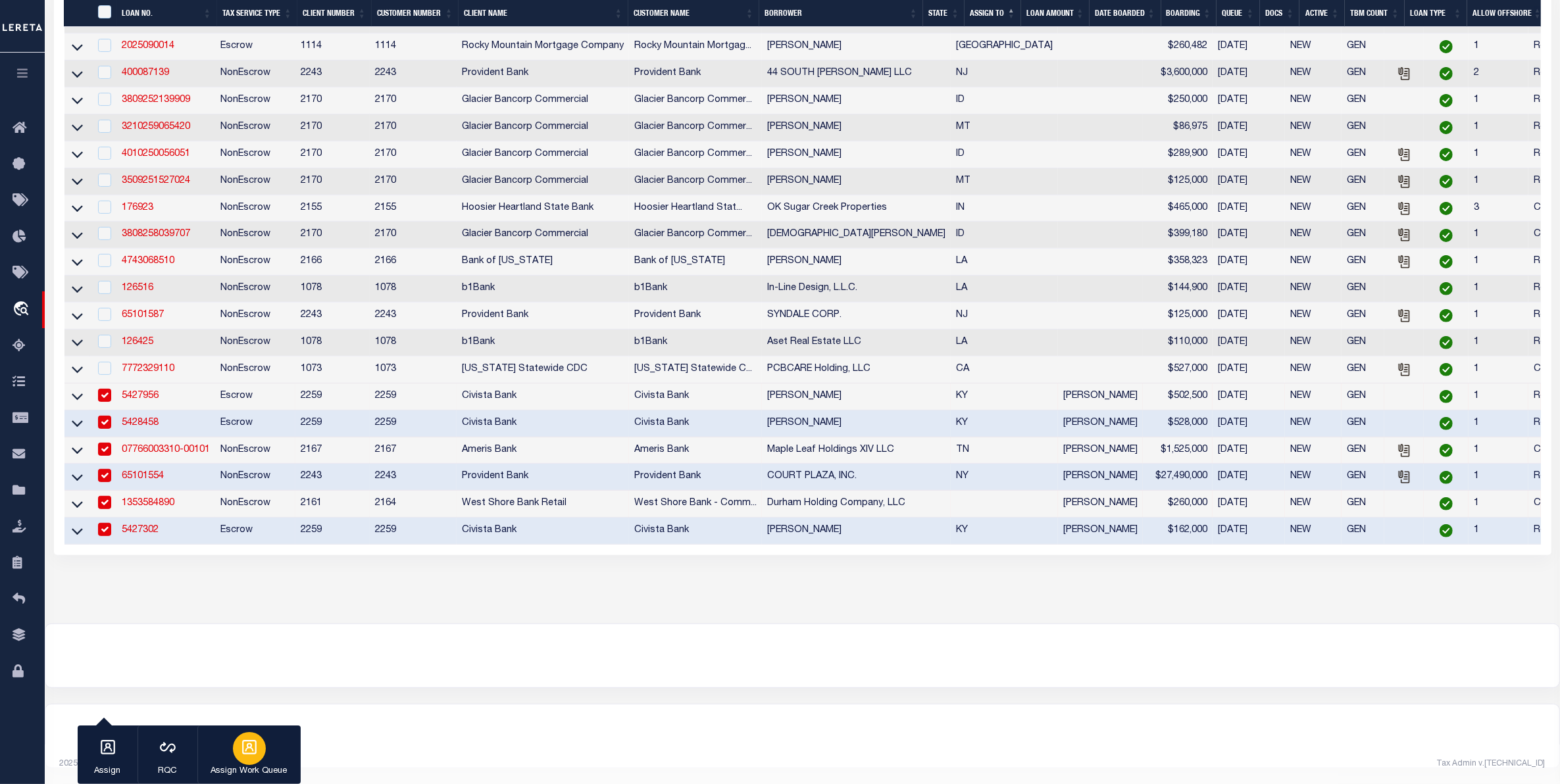
click at [238, 745] on div "button" at bounding box center [249, 748] width 33 height 33
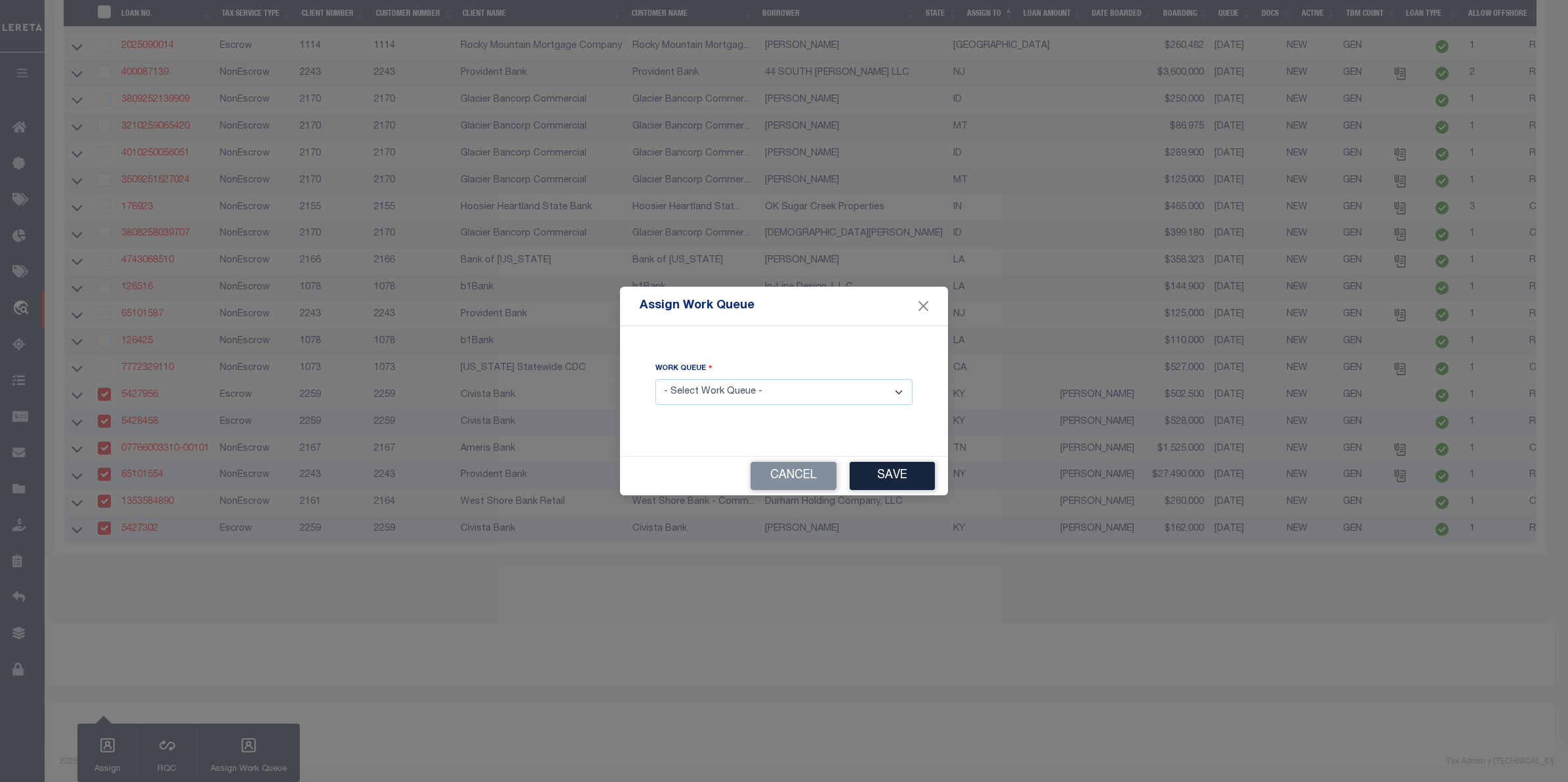
click at [729, 392] on select "- Select Work Queue - factRSystems General ThoughtFocus" at bounding box center [784, 392] width 257 height 26
select select "FAC"
click at [655, 380] on select "- Select Work Queue - factRSystems General ThoughtFocus" at bounding box center [784, 392] width 257 height 26
click at [915, 468] on button "Save" at bounding box center [893, 476] width 86 height 28
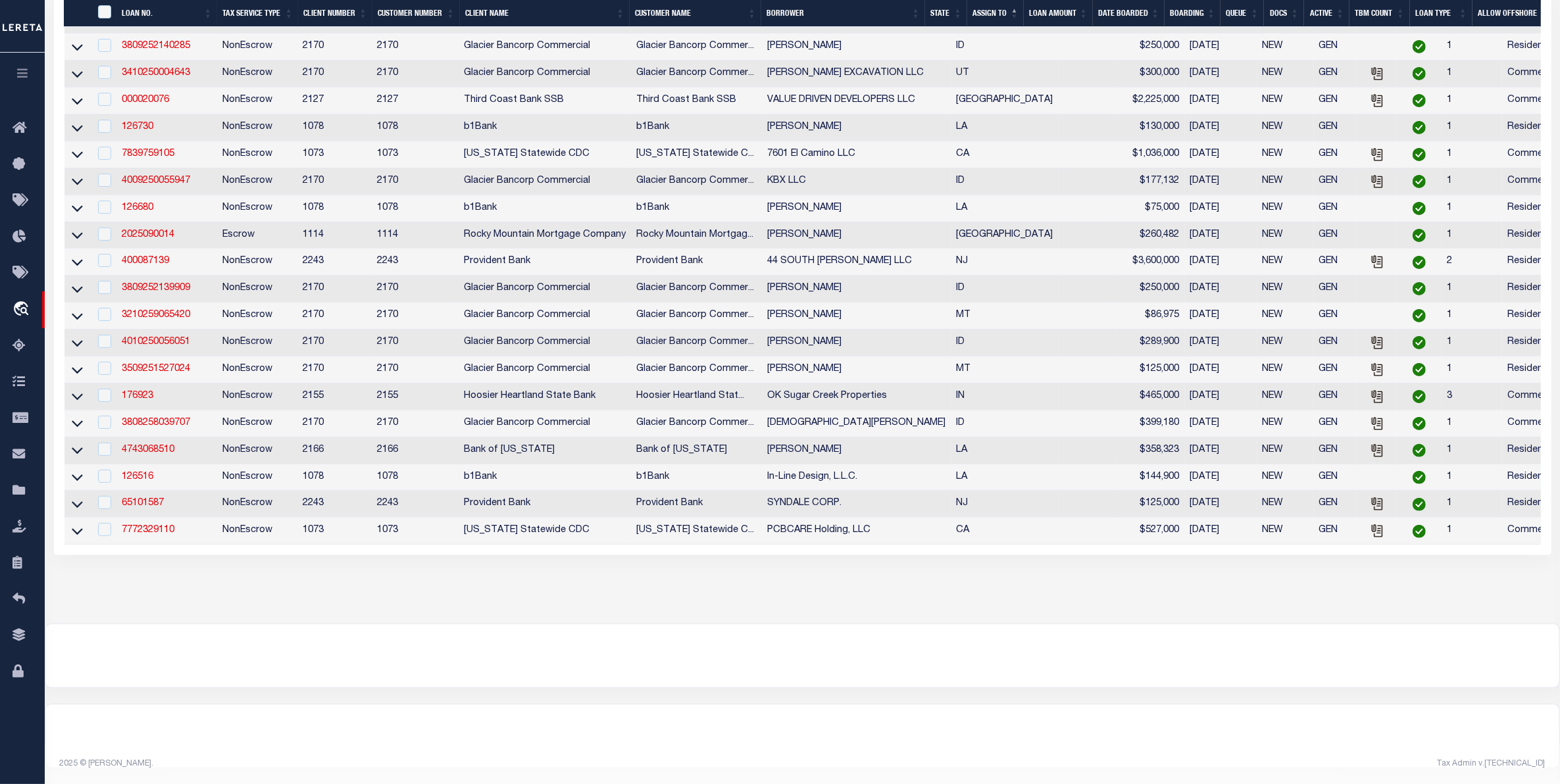
scroll to position [116, 0]
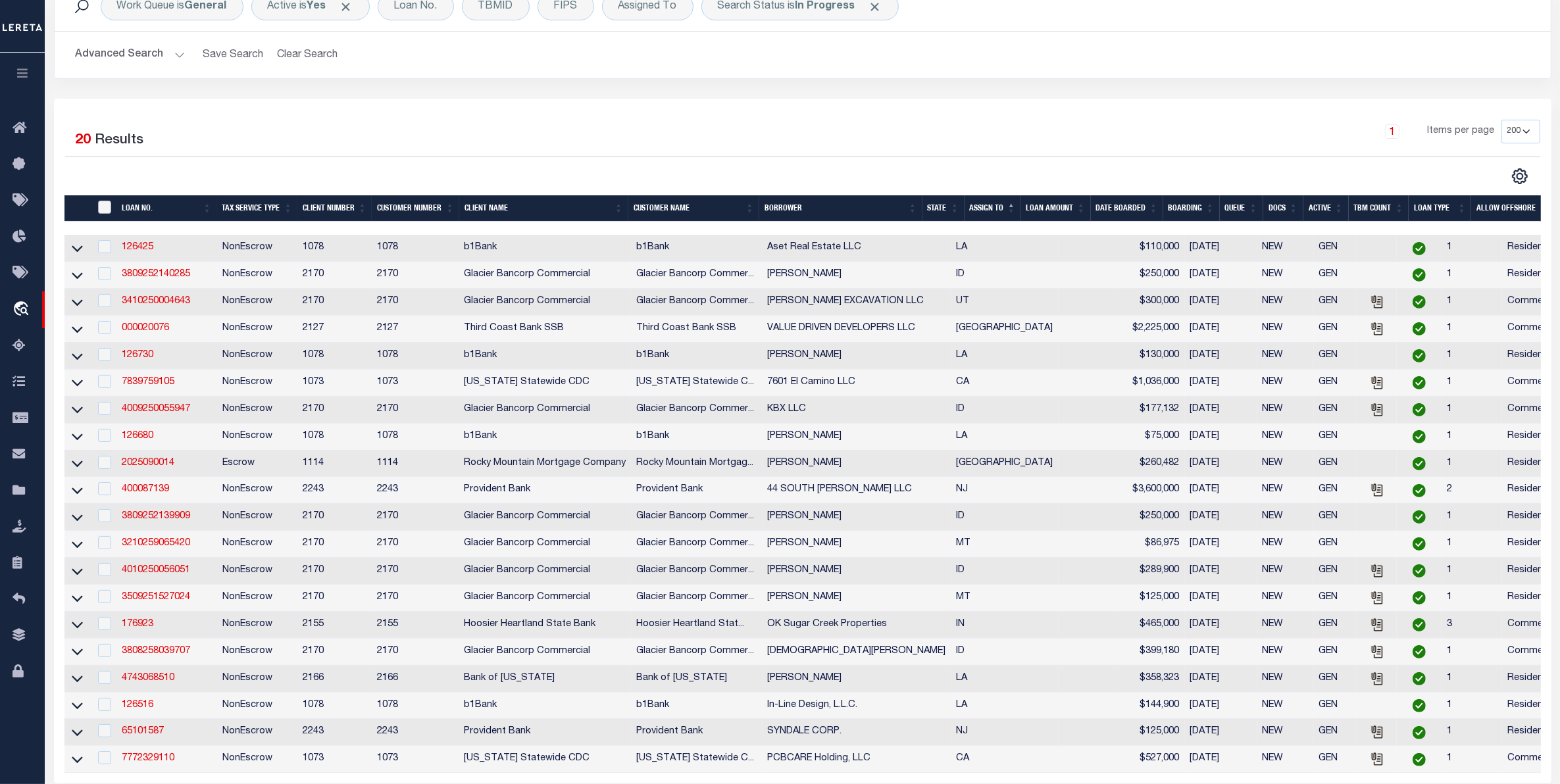
click at [103, 205] on input "" at bounding box center [105, 207] width 13 height 13
checkbox input "true"
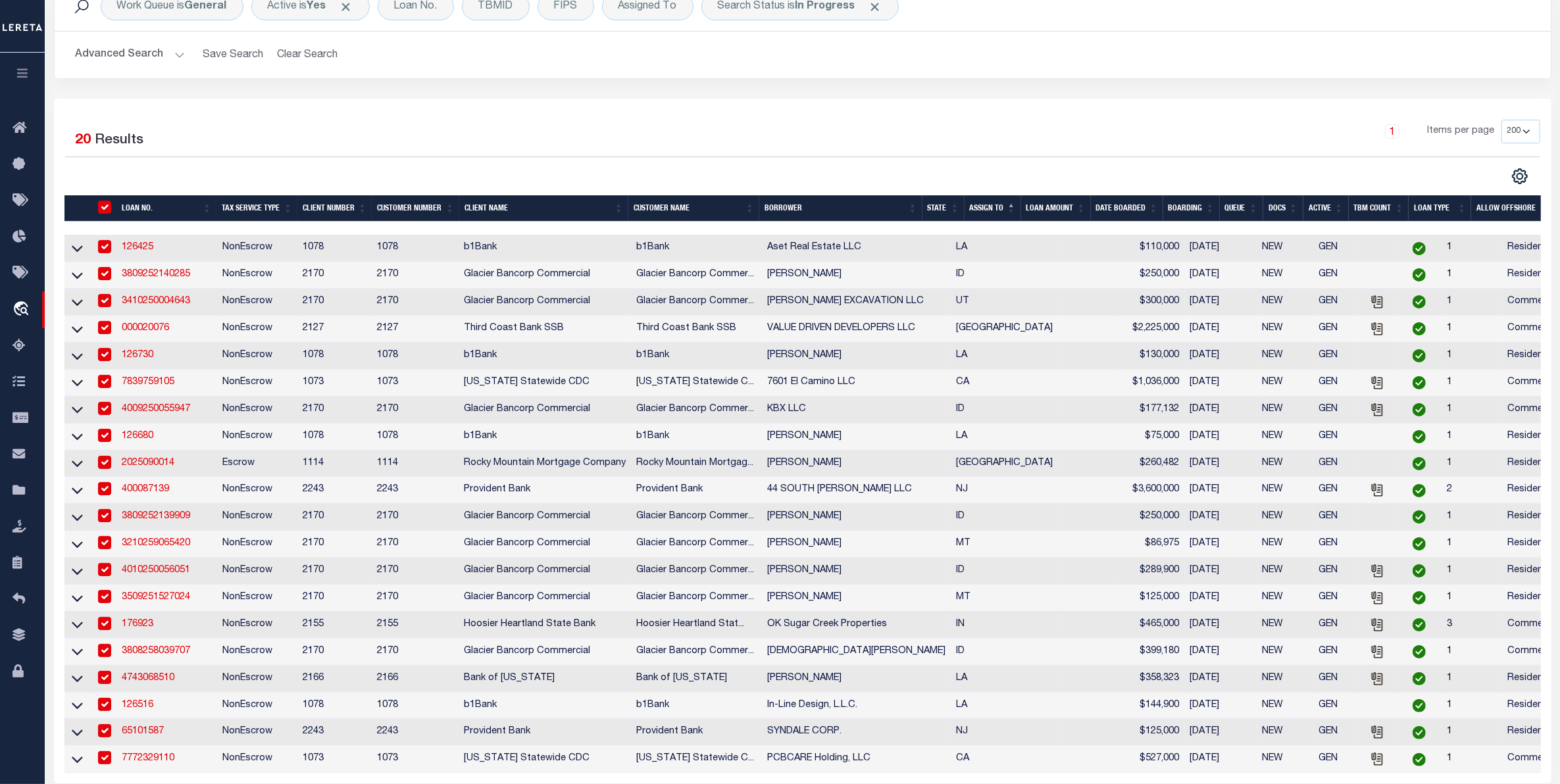
checkbox input "true"
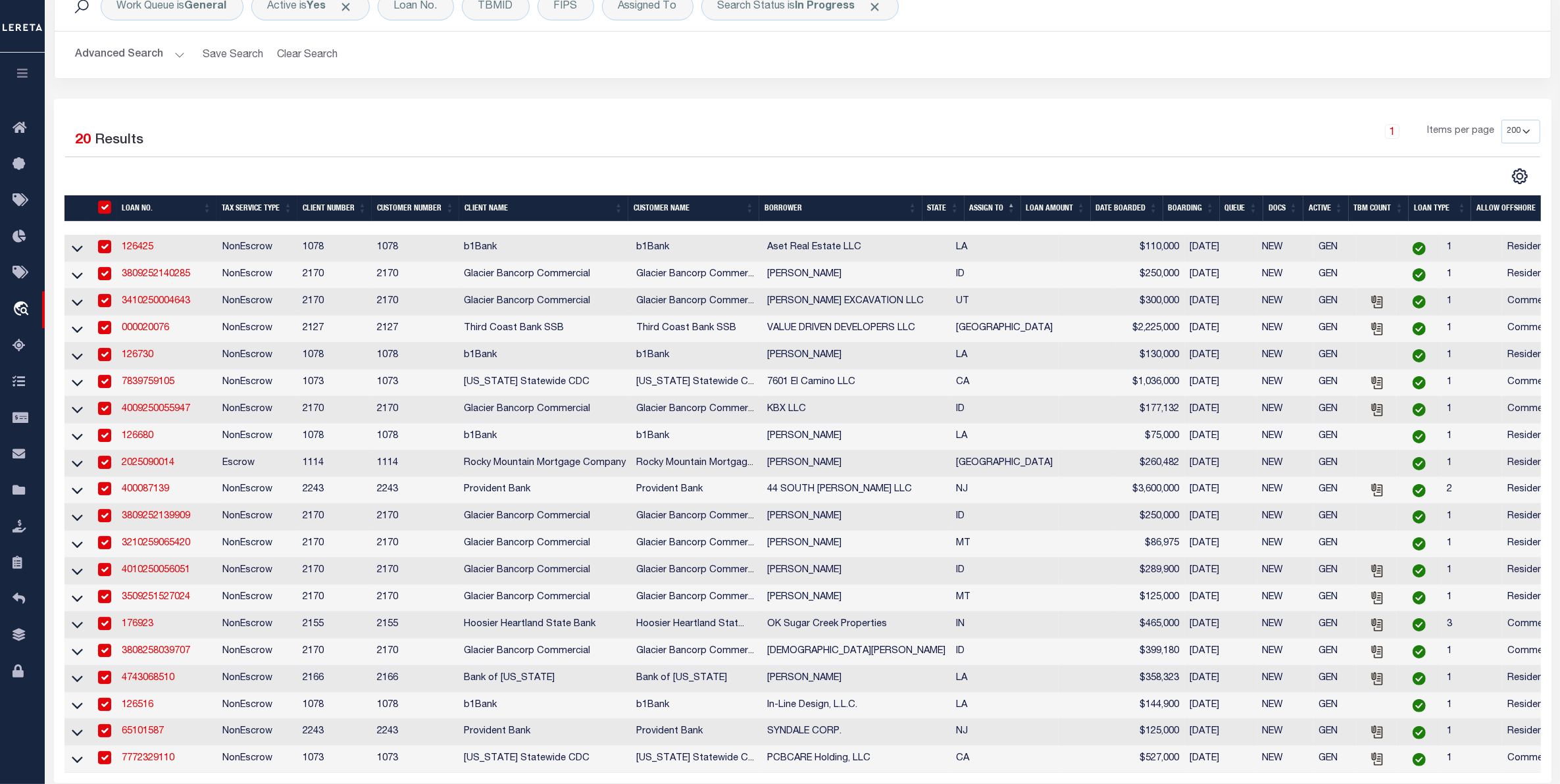
checkbox input "true"
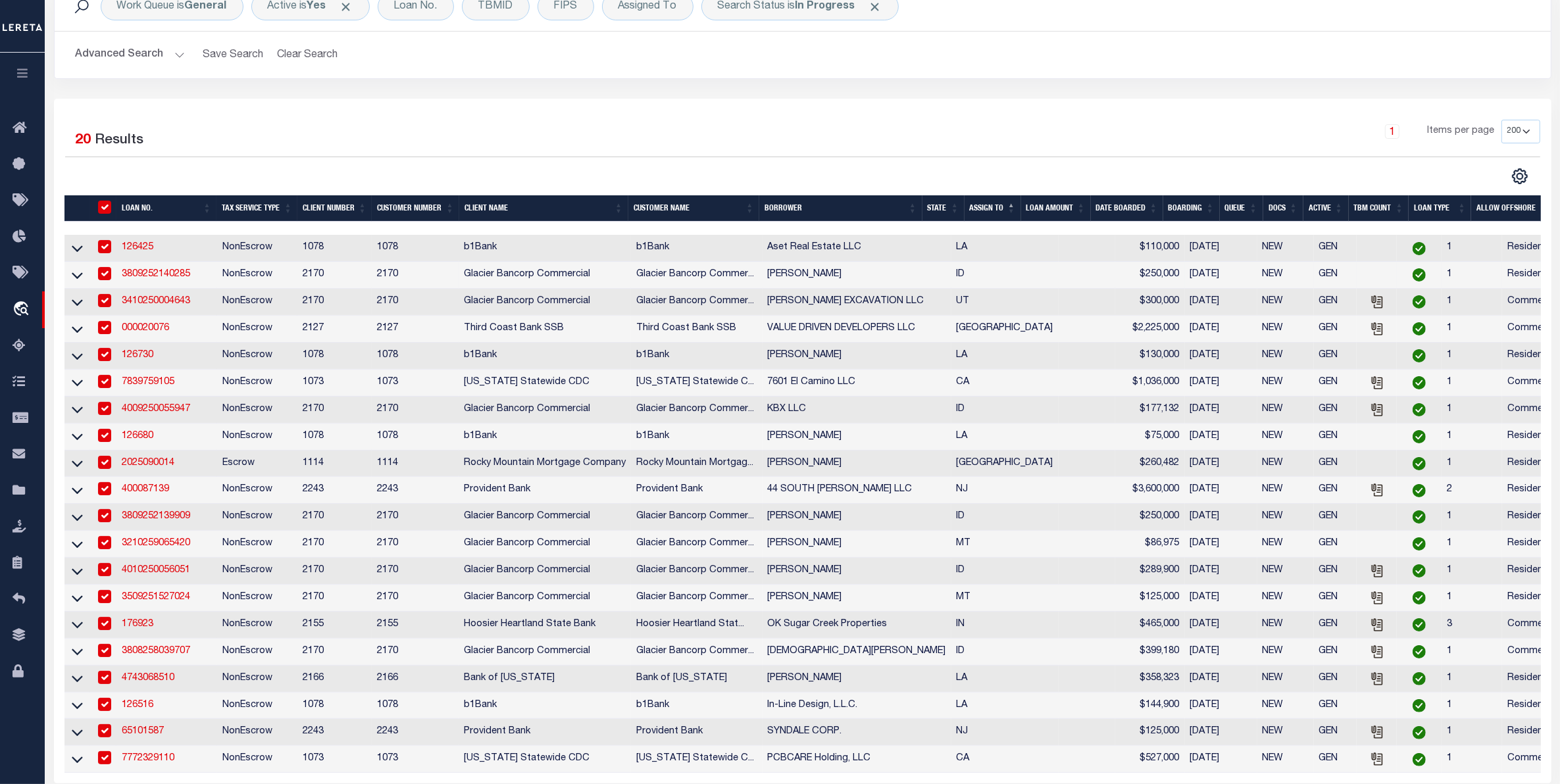
checkbox input "true"
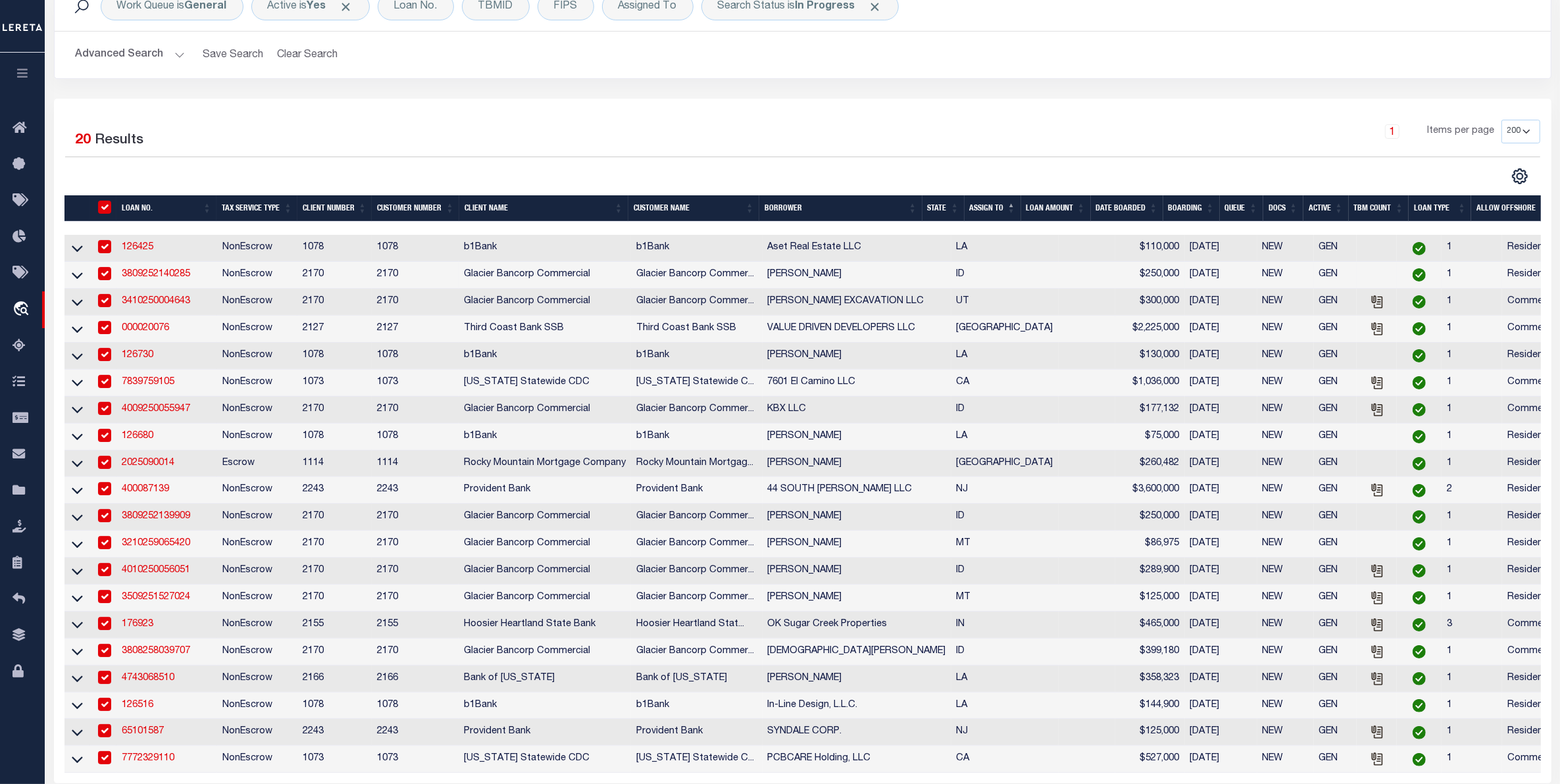
checkbox input "true"
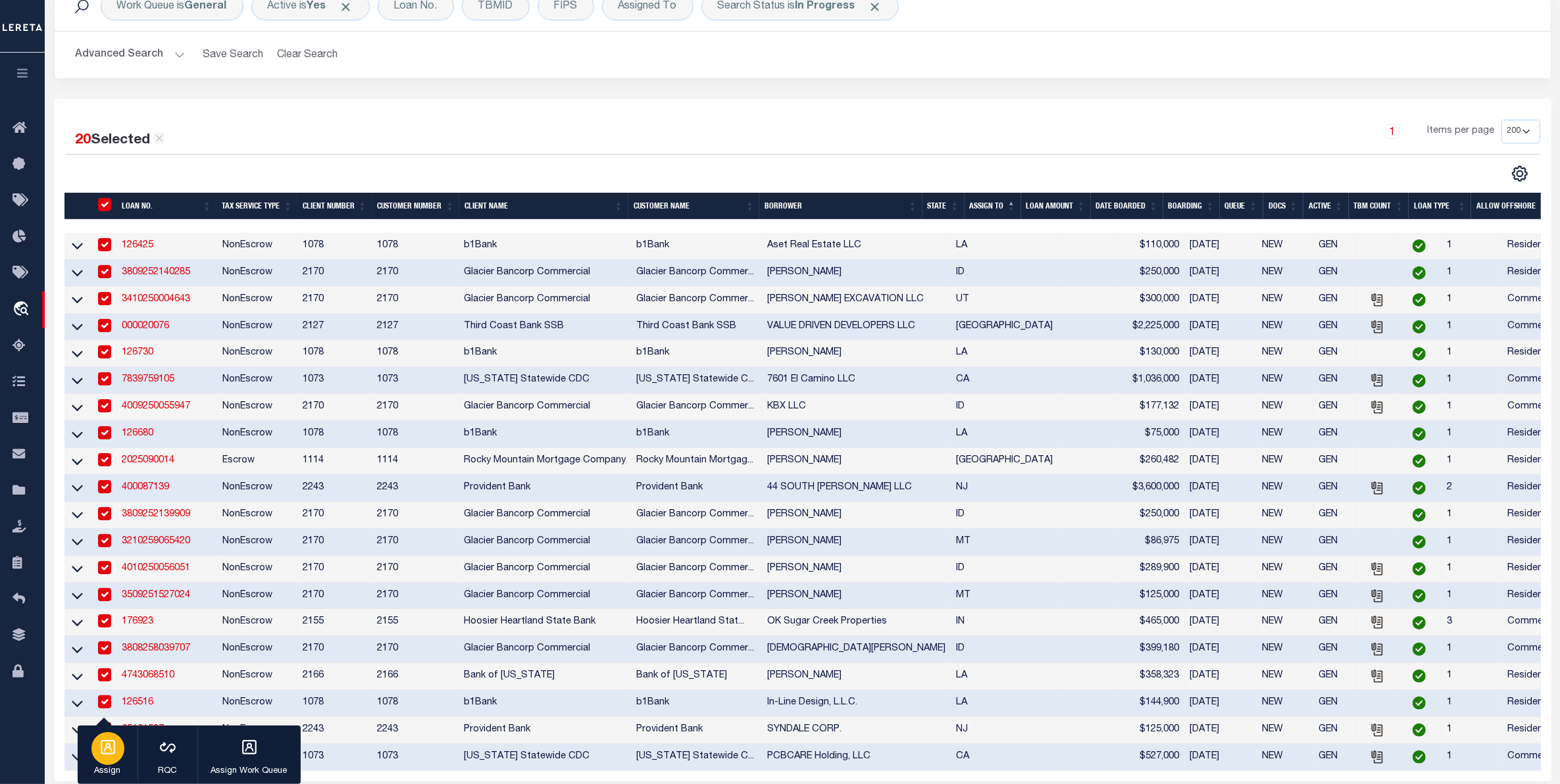
click at [107, 757] on div "button" at bounding box center [108, 748] width 33 height 33
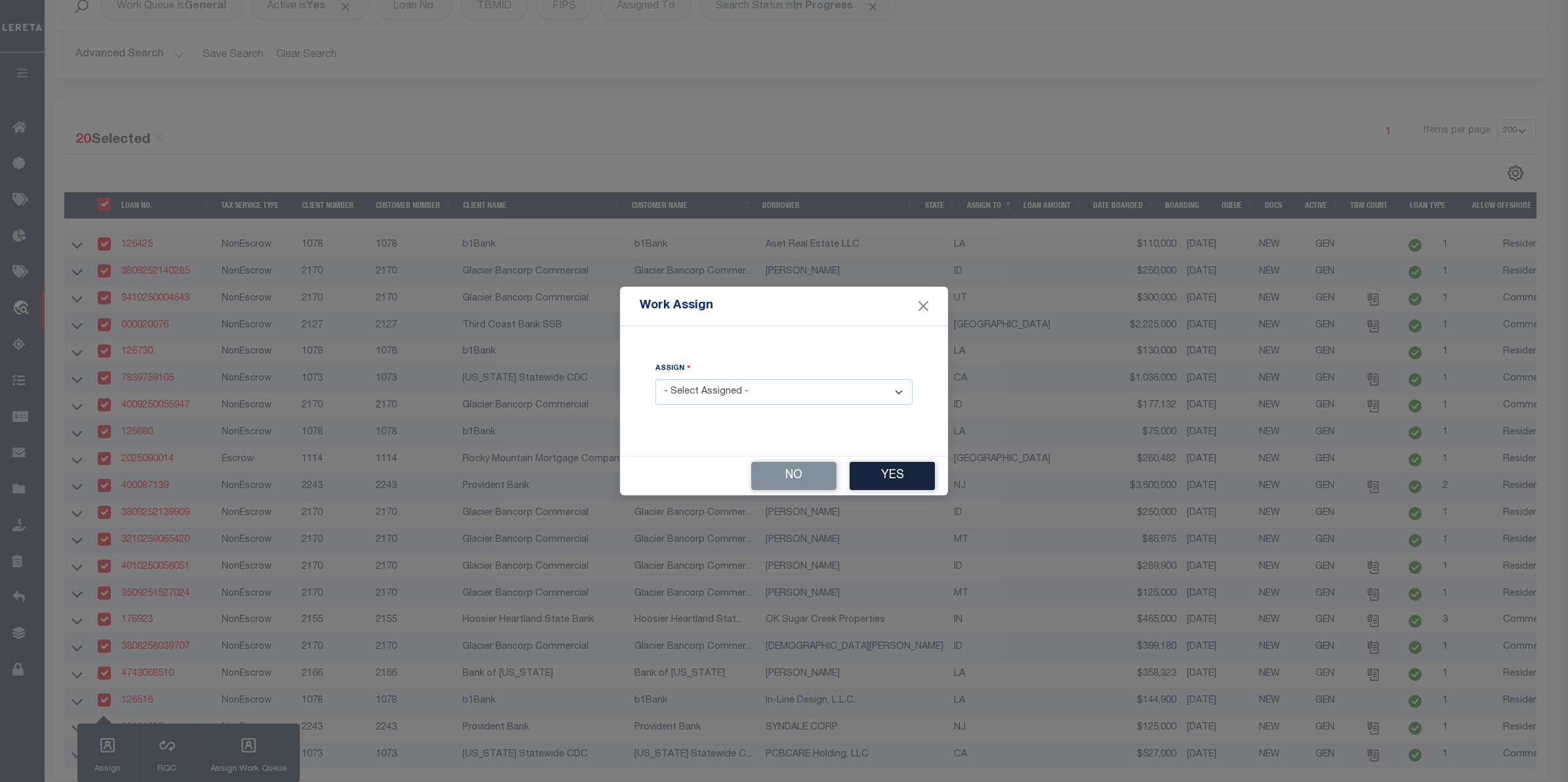
click at [784, 399] on select "- Select Assigned - --Unassigned-- [PERSON_NAME] [PERSON_NAME] [PERSON_NAME] [P…" at bounding box center [784, 392] width 257 height 26
select select "[PERSON_NAME]"
click at [655, 380] on select "- Select Assigned - --Unassigned-- [PERSON_NAME] [PERSON_NAME] [PERSON_NAME] [P…" at bounding box center [784, 392] width 257 height 26
click at [883, 473] on button "Yes" at bounding box center [893, 476] width 86 height 28
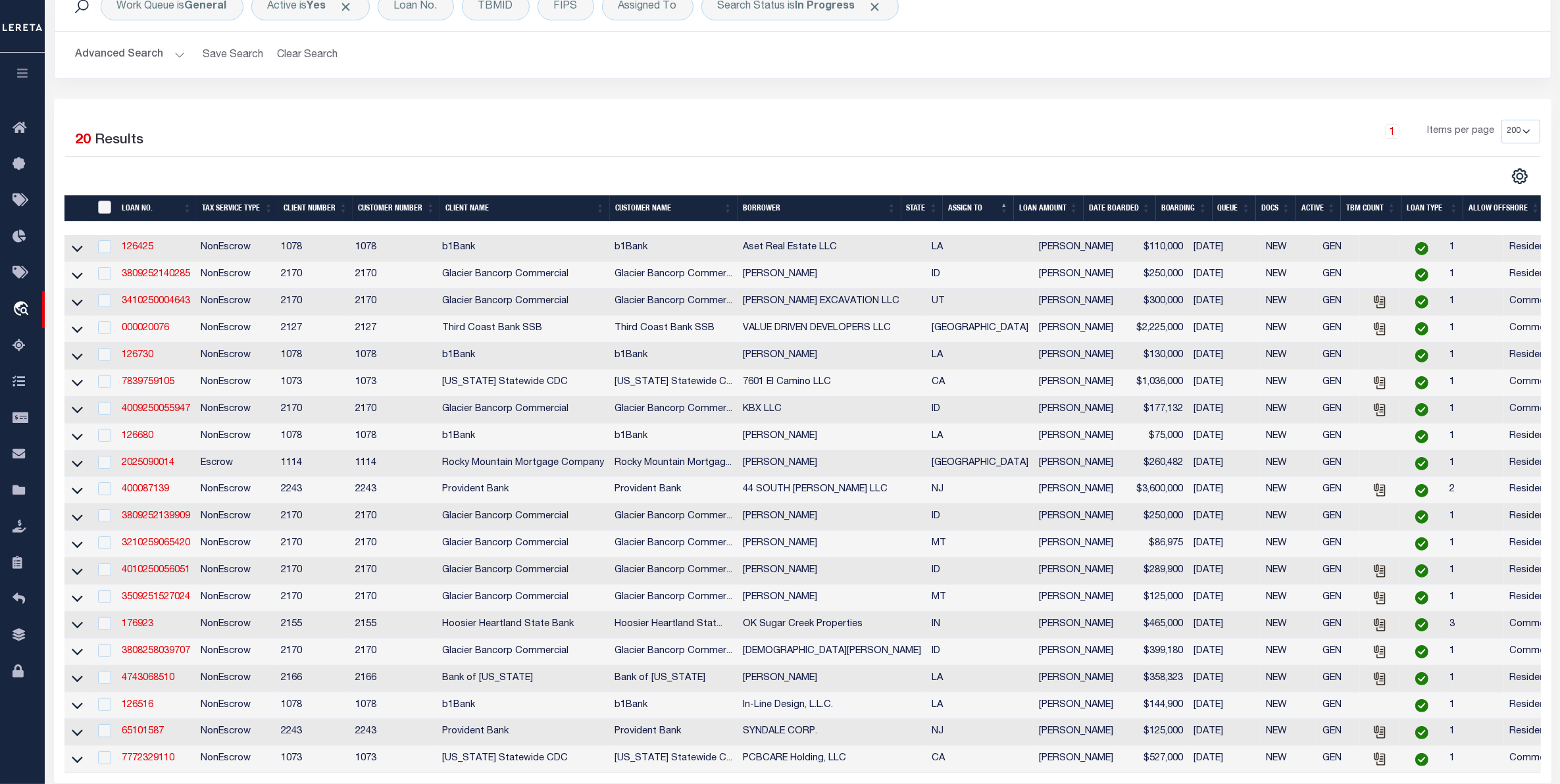
click at [103, 209] on input "" at bounding box center [105, 207] width 13 height 13
checkbox input "true"
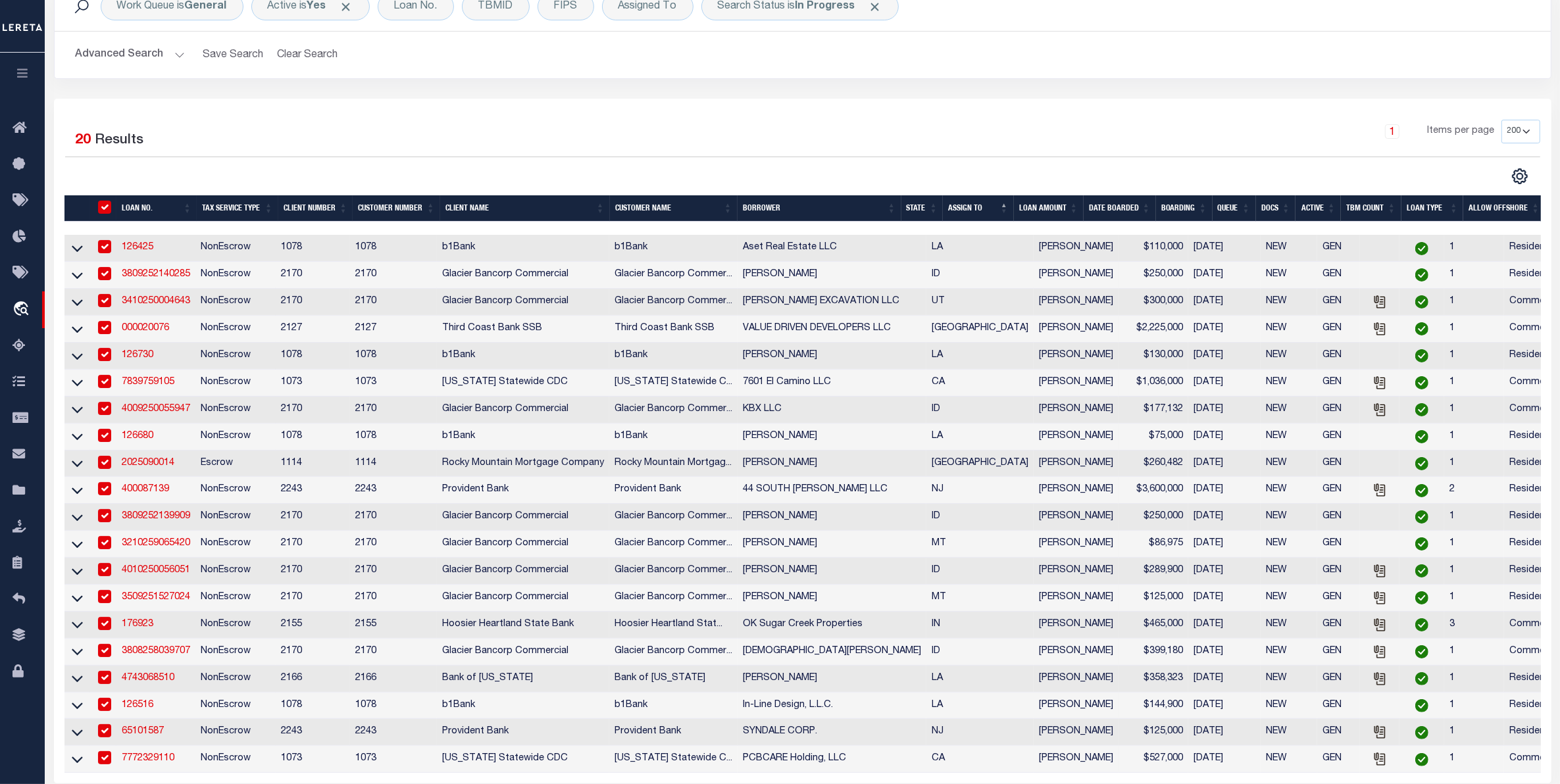
checkbox input "true"
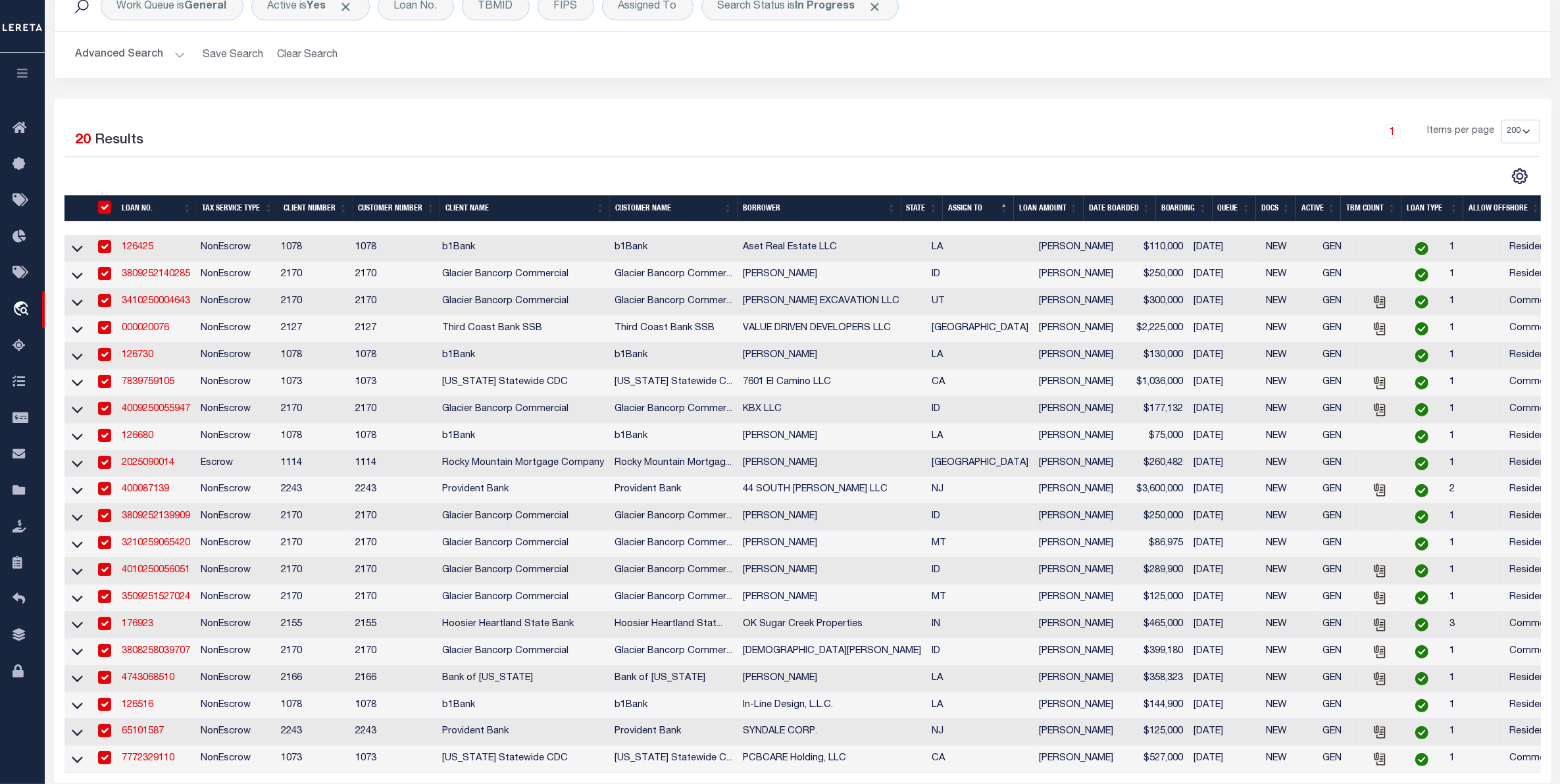
checkbox input "true"
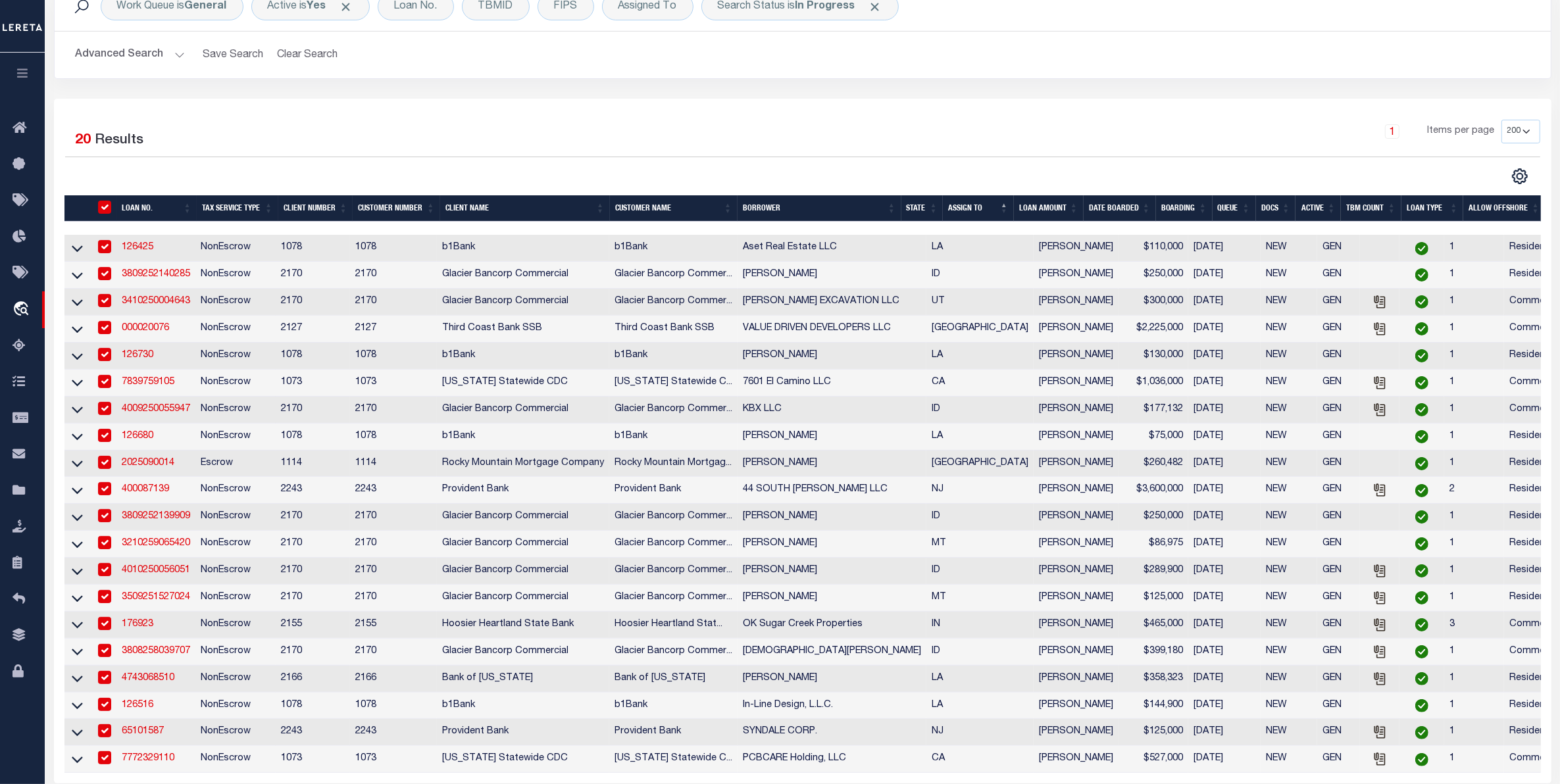
checkbox input "true"
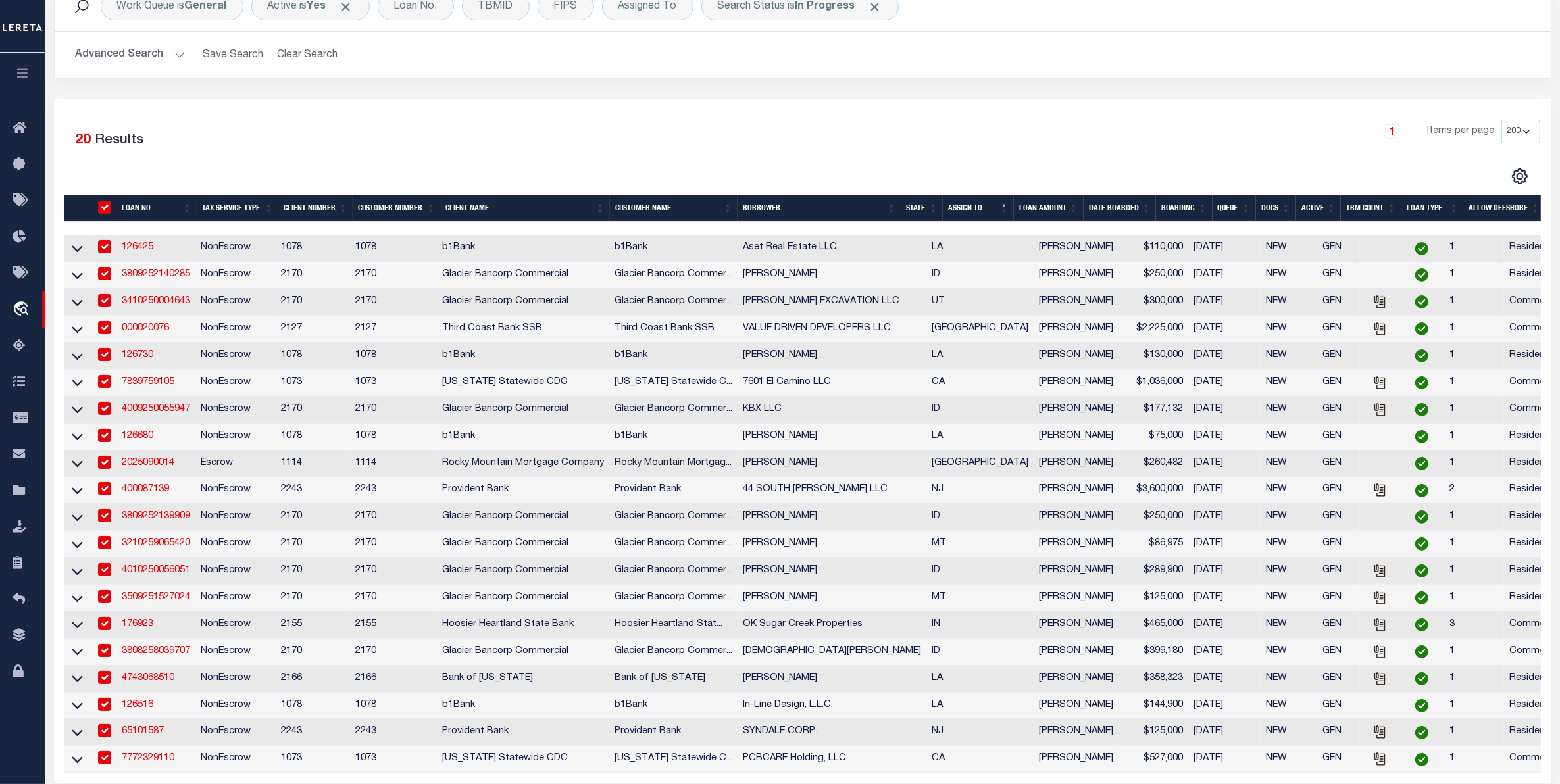
checkbox input "true"
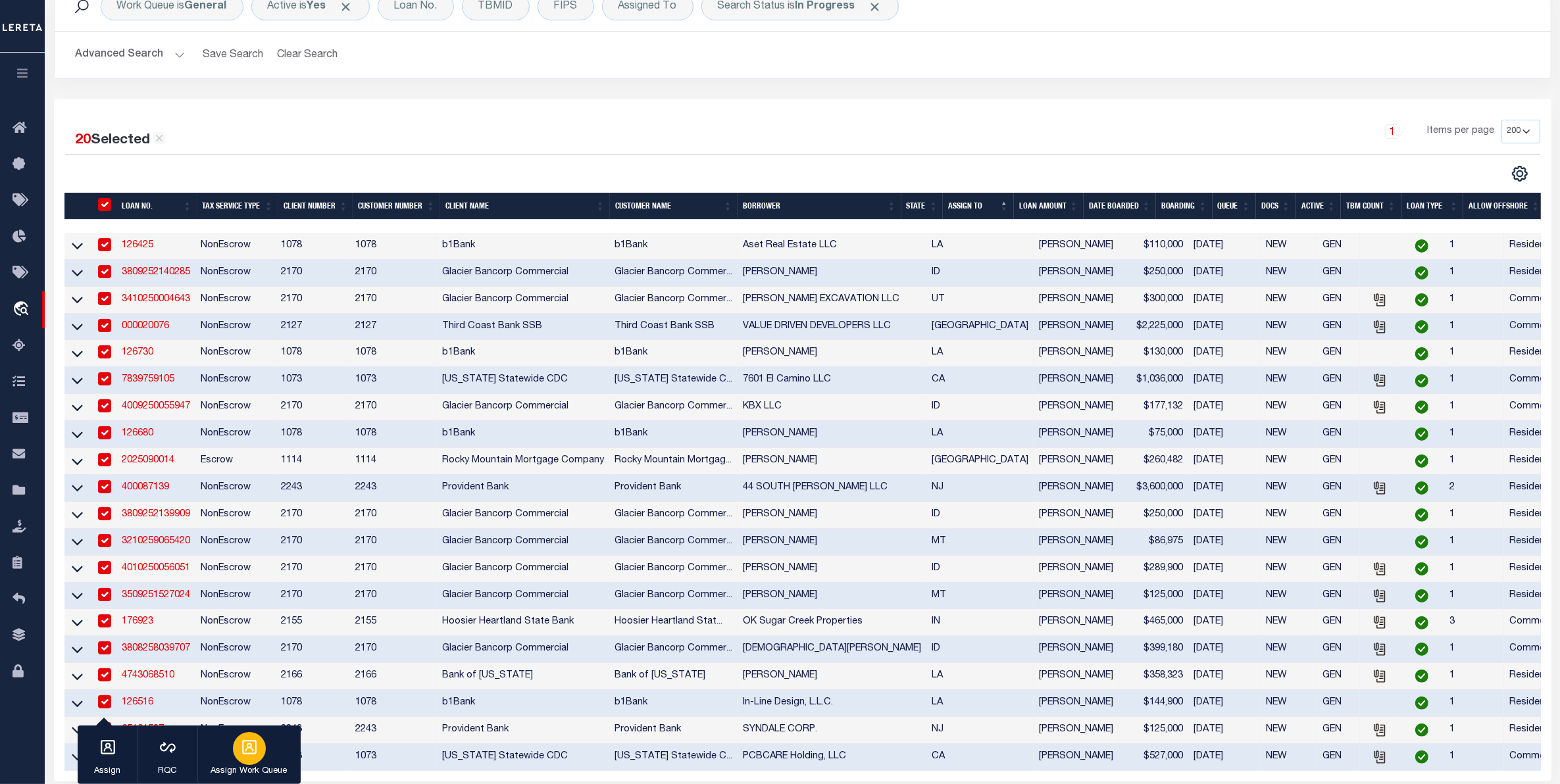
click at [250, 765] on p "Assign Work Queue" at bounding box center [250, 771] width 76 height 13
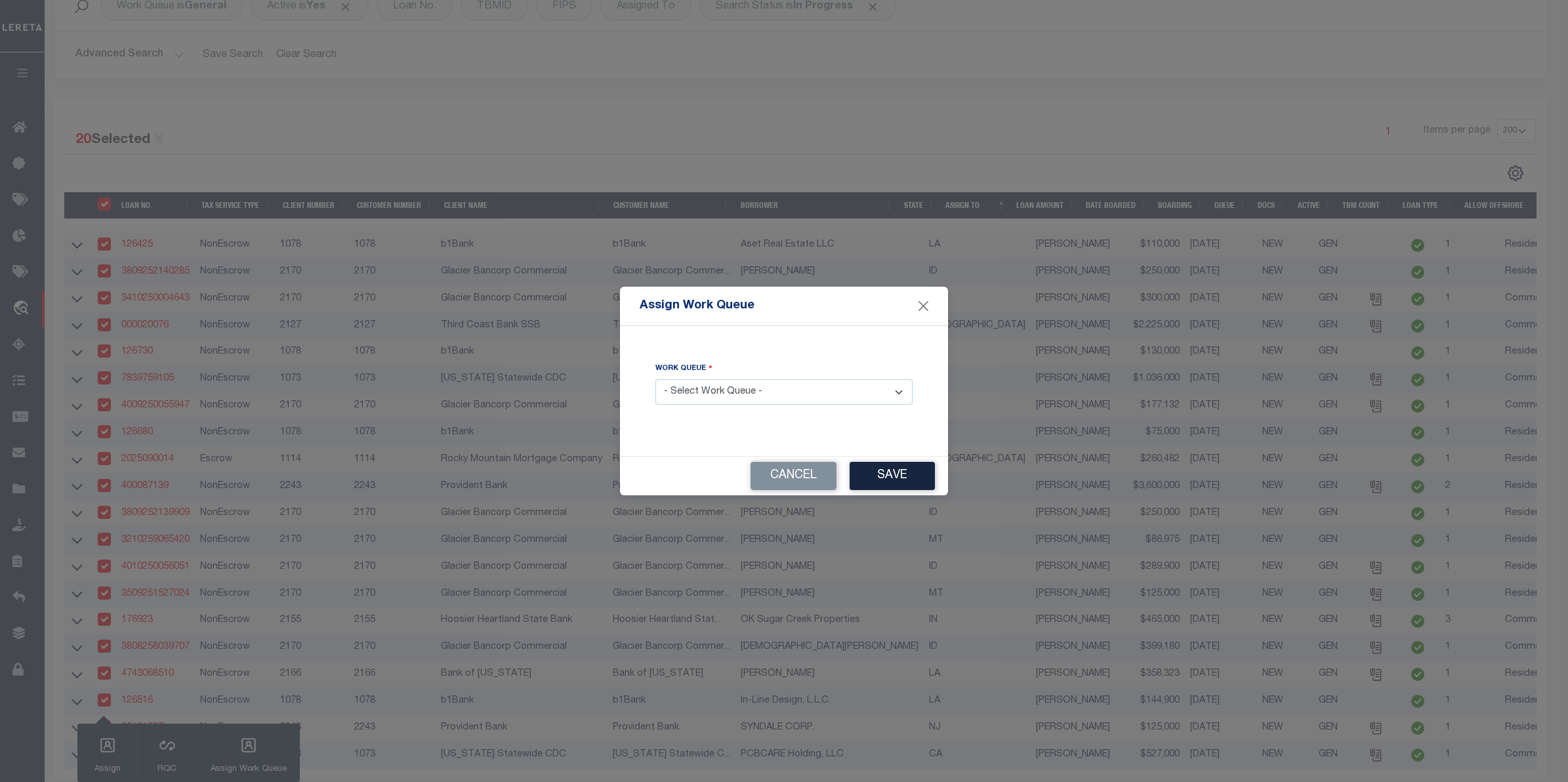
click at [773, 395] on select "- Select Work Queue - factRSystems General ThoughtFocus" at bounding box center [784, 392] width 257 height 26
select select "THF"
click at [655, 380] on select "- Select Work Queue - factRSystems General ThoughtFocus" at bounding box center [784, 392] width 257 height 26
click at [893, 473] on button "Save" at bounding box center [893, 476] width 86 height 28
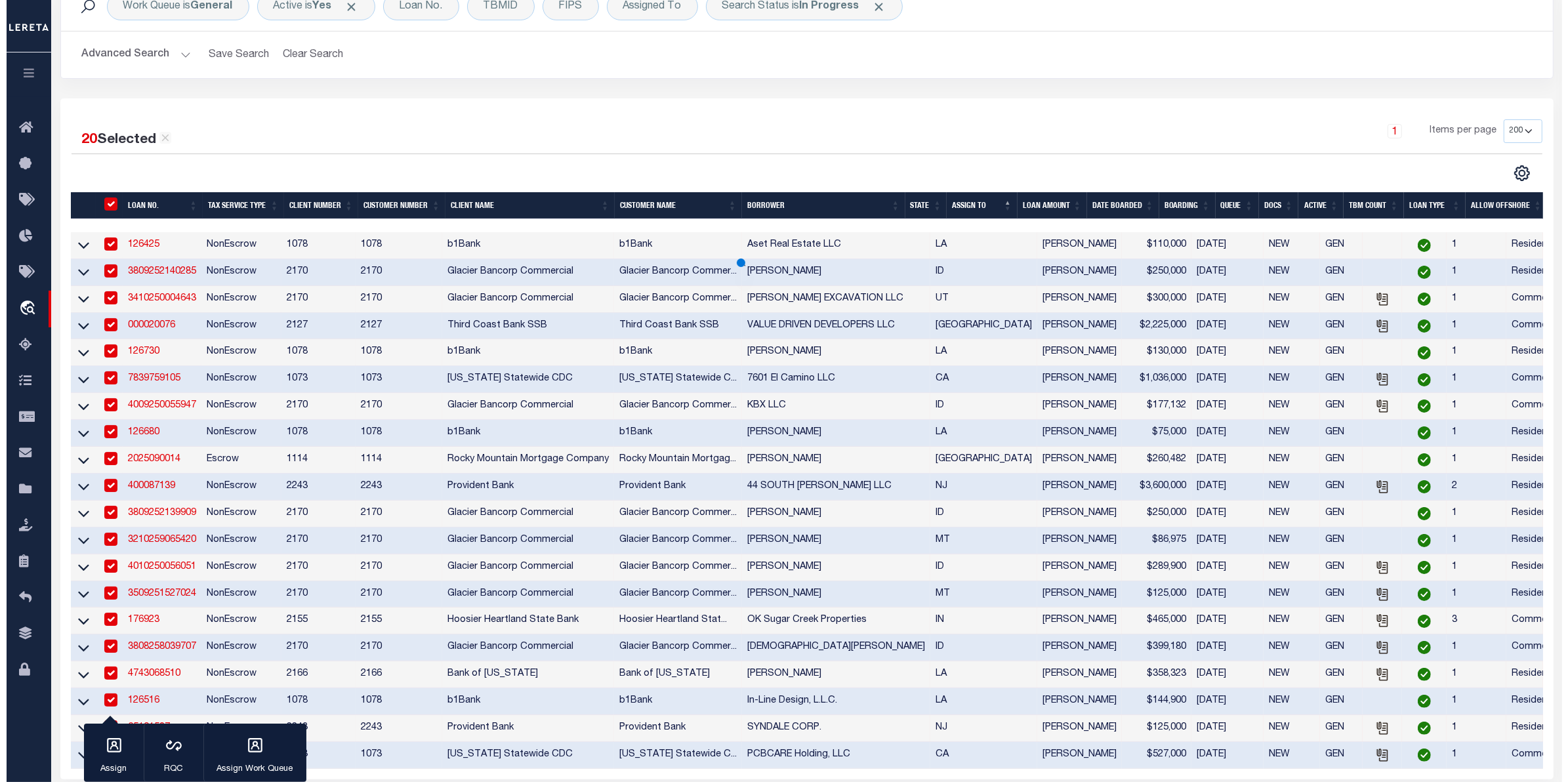
scroll to position [0, 0]
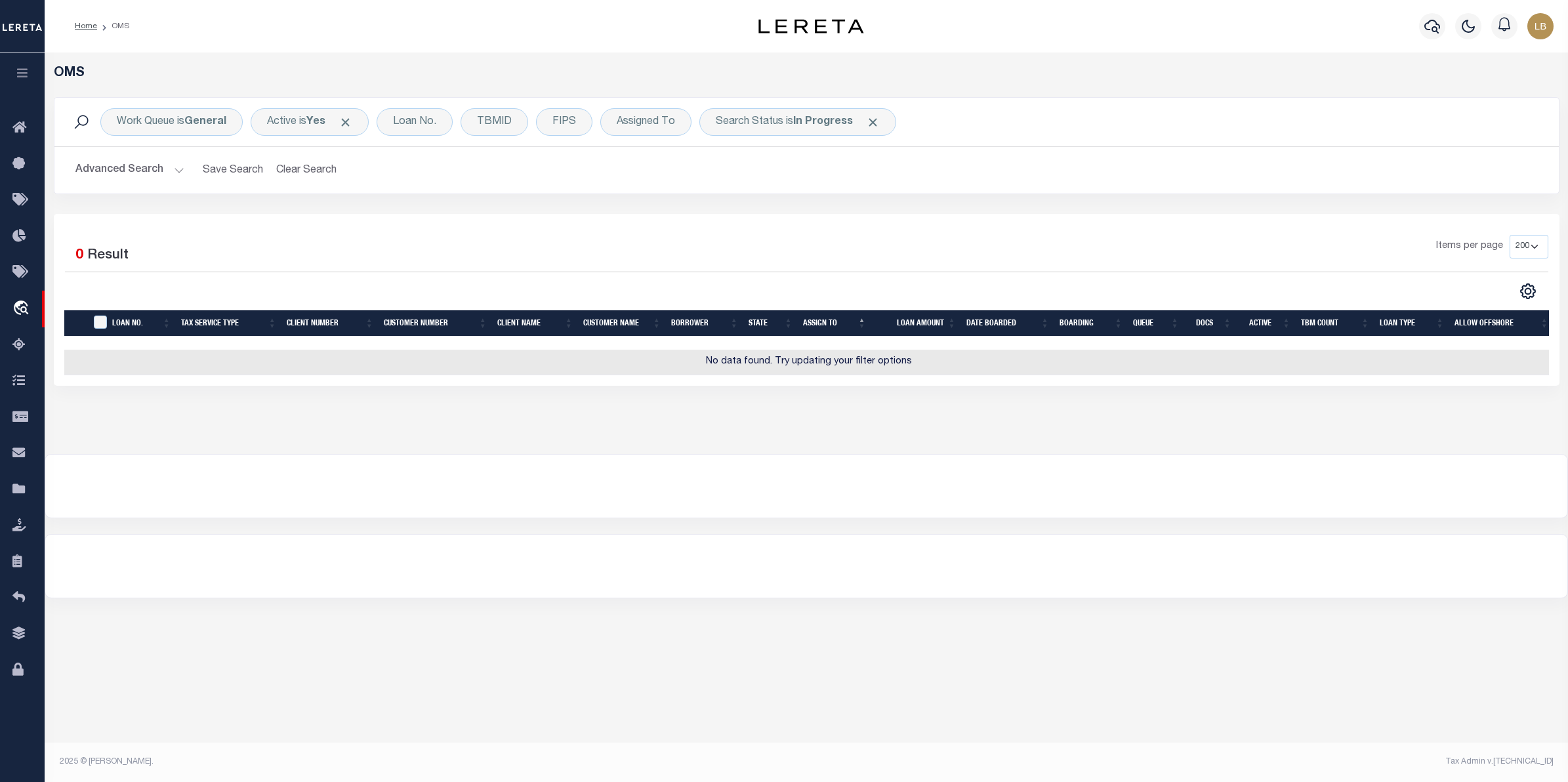
click at [1486, 84] on div "OMS" at bounding box center [806, 81] width 1525 height 32
